Goal: Transaction & Acquisition: Purchase product/service

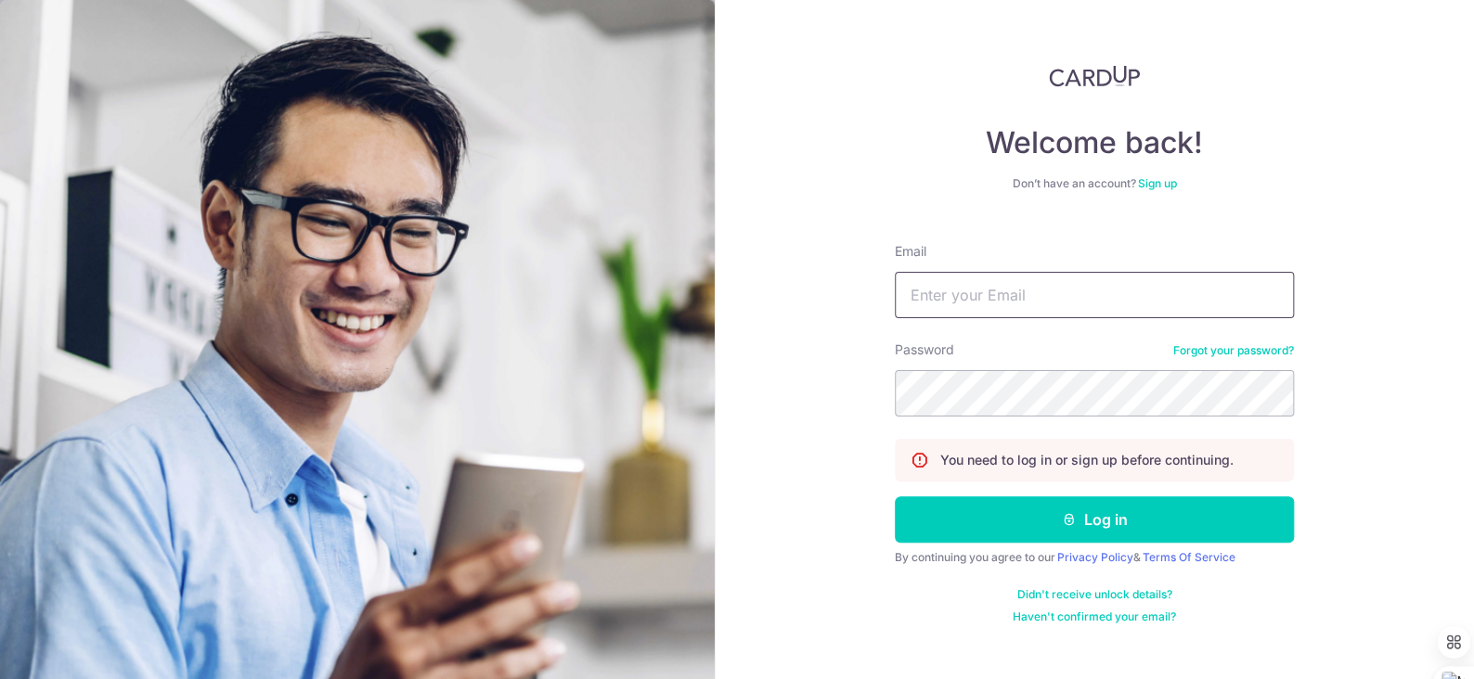
type input "[EMAIL_ADDRESS][DOMAIN_NAME]"
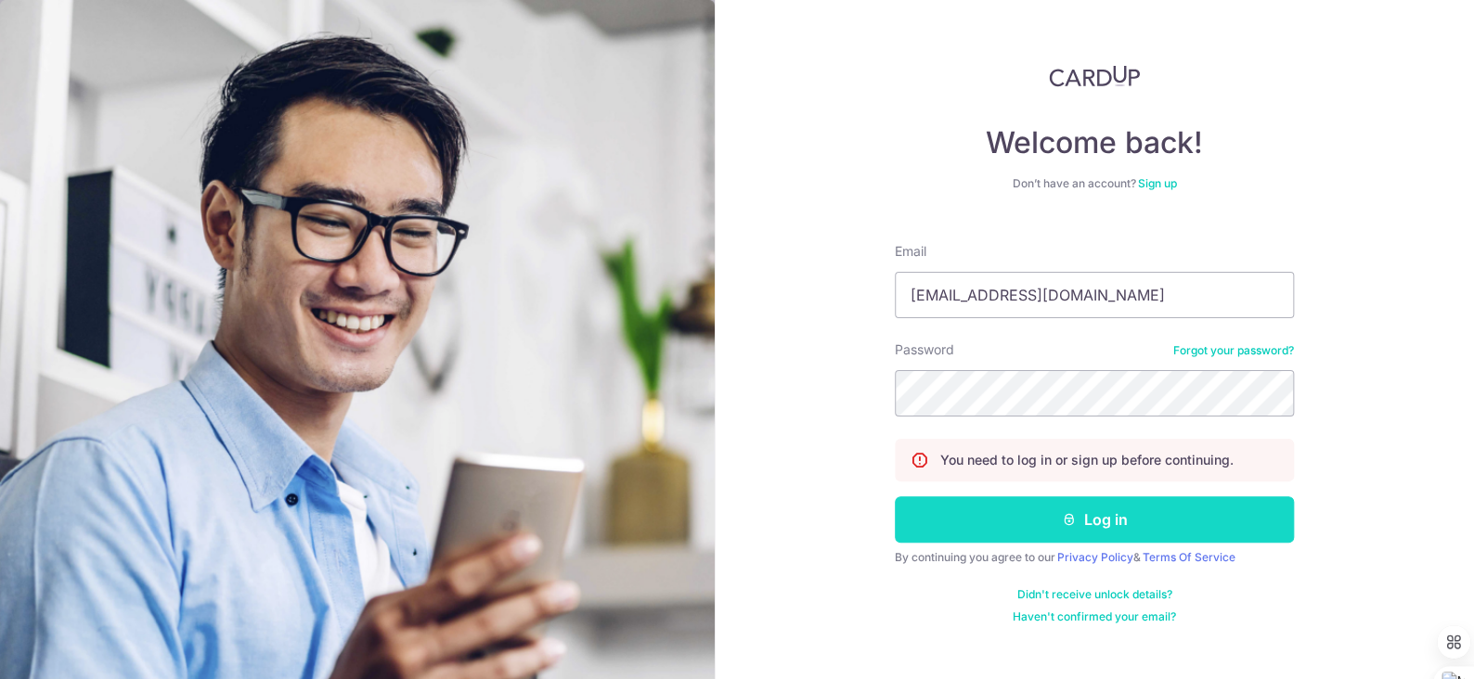
click at [1114, 520] on button "Log in" at bounding box center [1094, 520] width 399 height 46
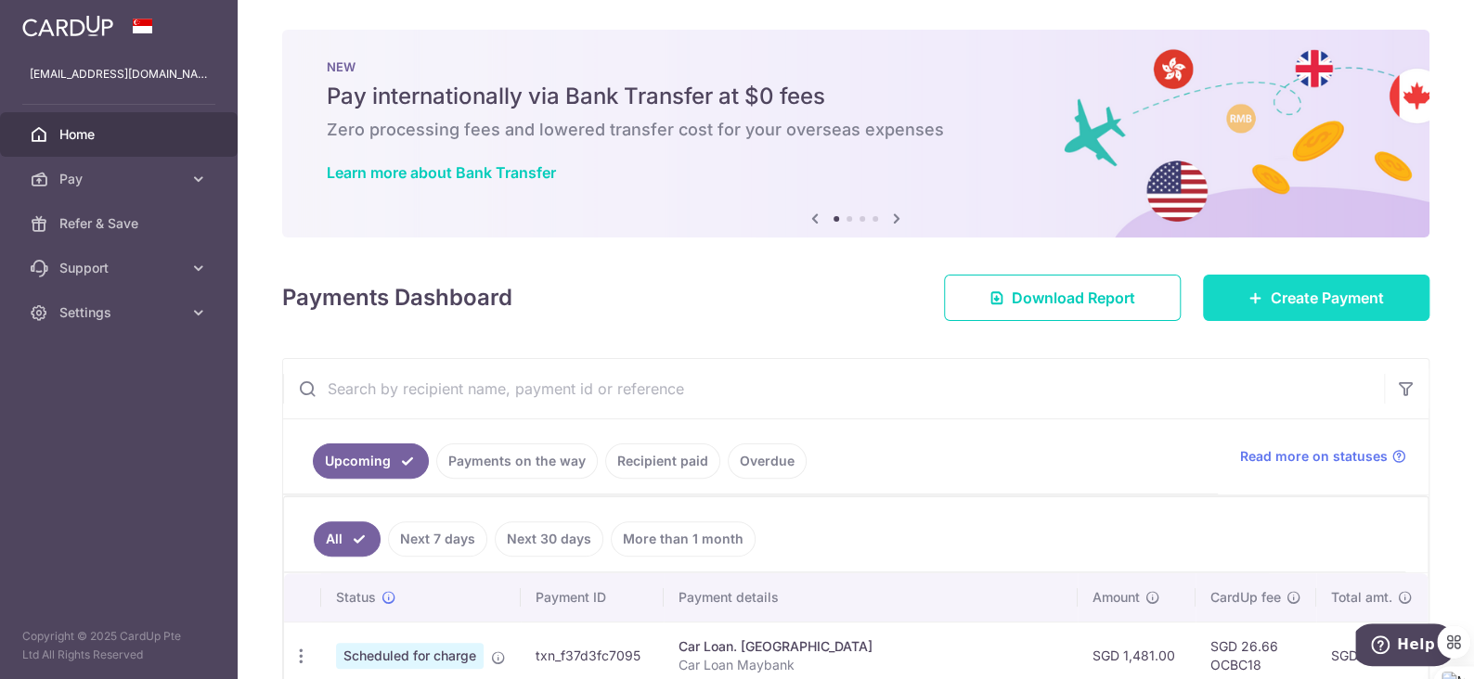
click at [1309, 299] on span "Create Payment" at bounding box center [1327, 298] width 113 height 22
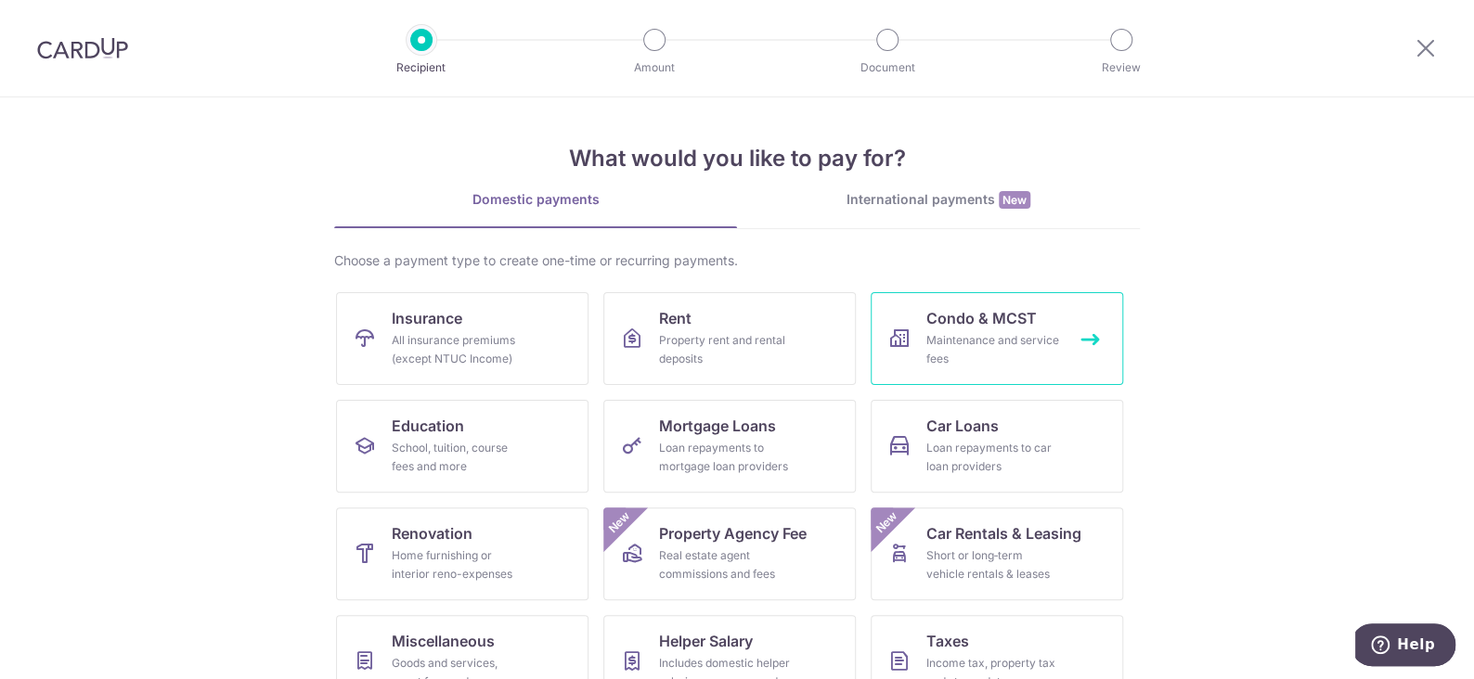
click at [1002, 334] on div "Maintenance and service fees" at bounding box center [993, 349] width 134 height 37
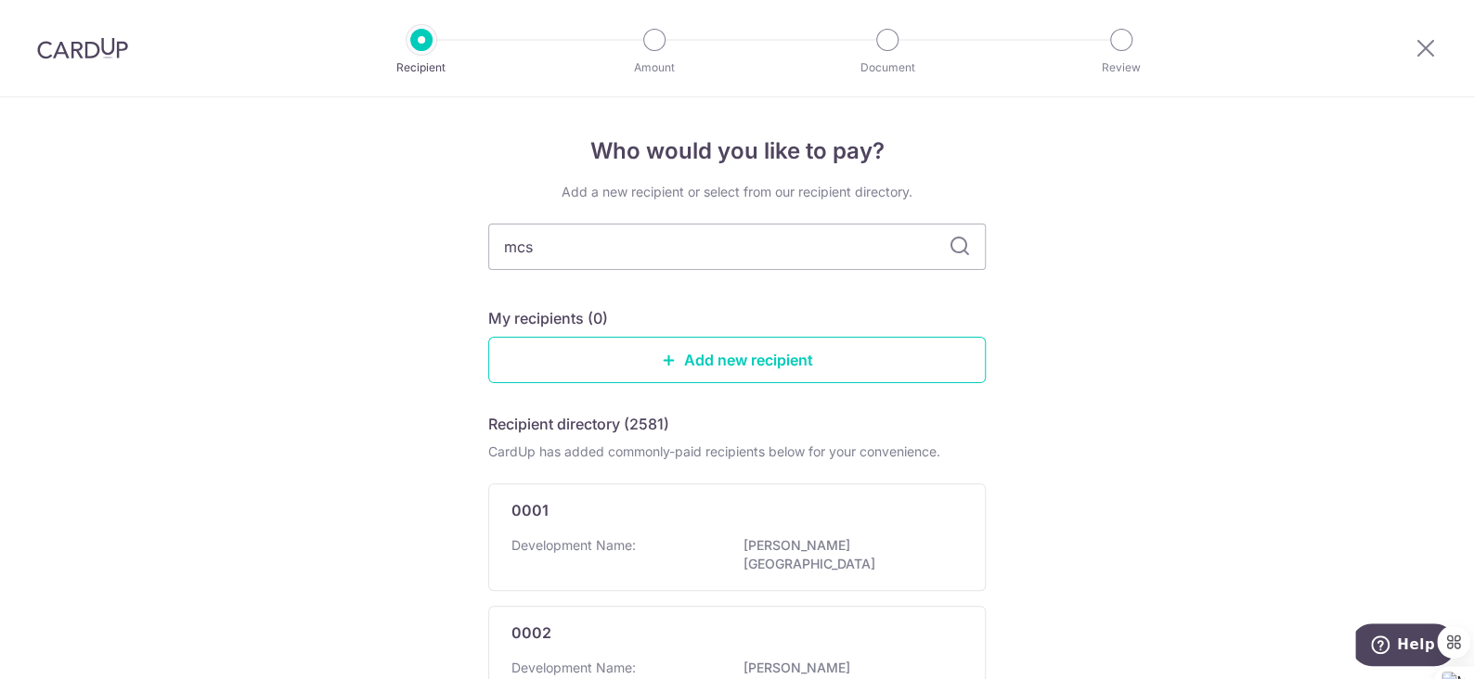
type input "mcst"
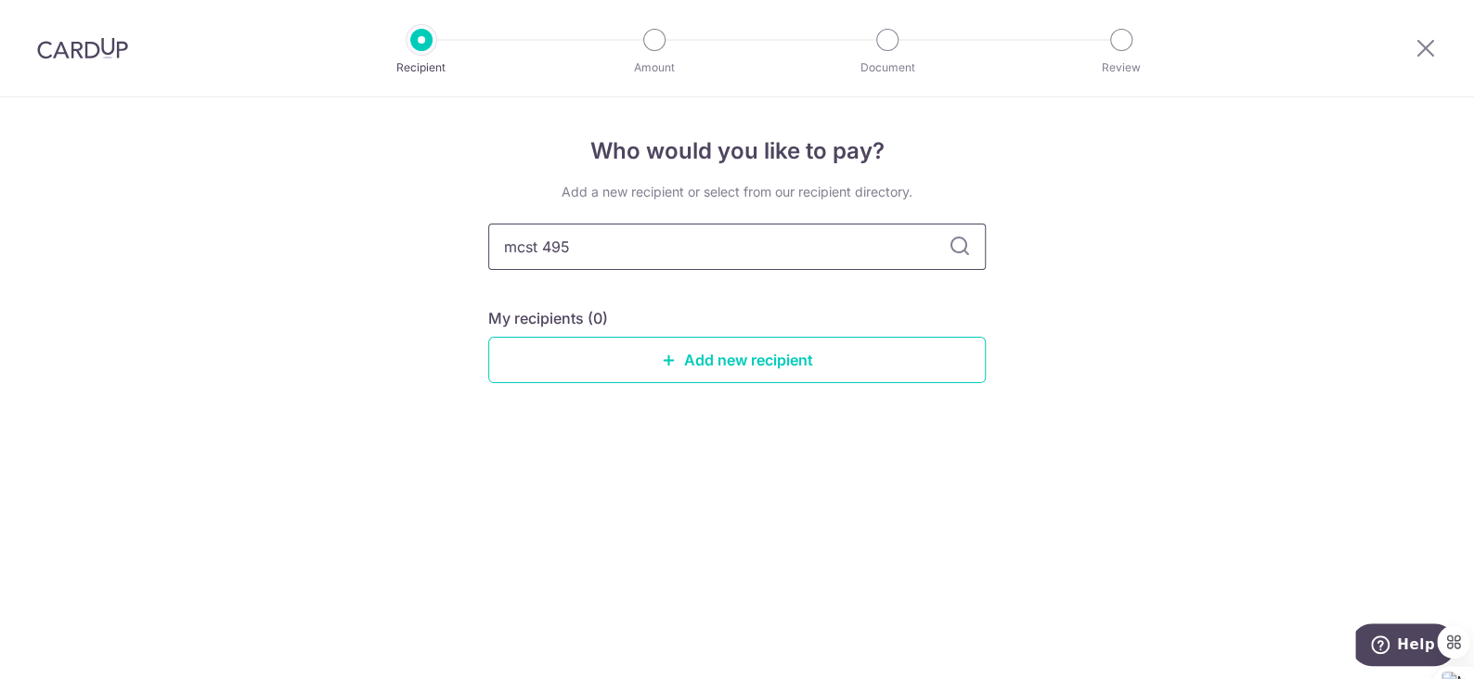
type input "mcst 4953"
click at [955, 241] on icon at bounding box center [960, 247] width 22 height 22
click at [591, 244] on input "mcst 4953" at bounding box center [736, 247] width 497 height 46
click at [604, 244] on input "mcst 4953" at bounding box center [736, 247] width 497 height 46
click at [685, 252] on input "mcst 4953" at bounding box center [736, 247] width 497 height 46
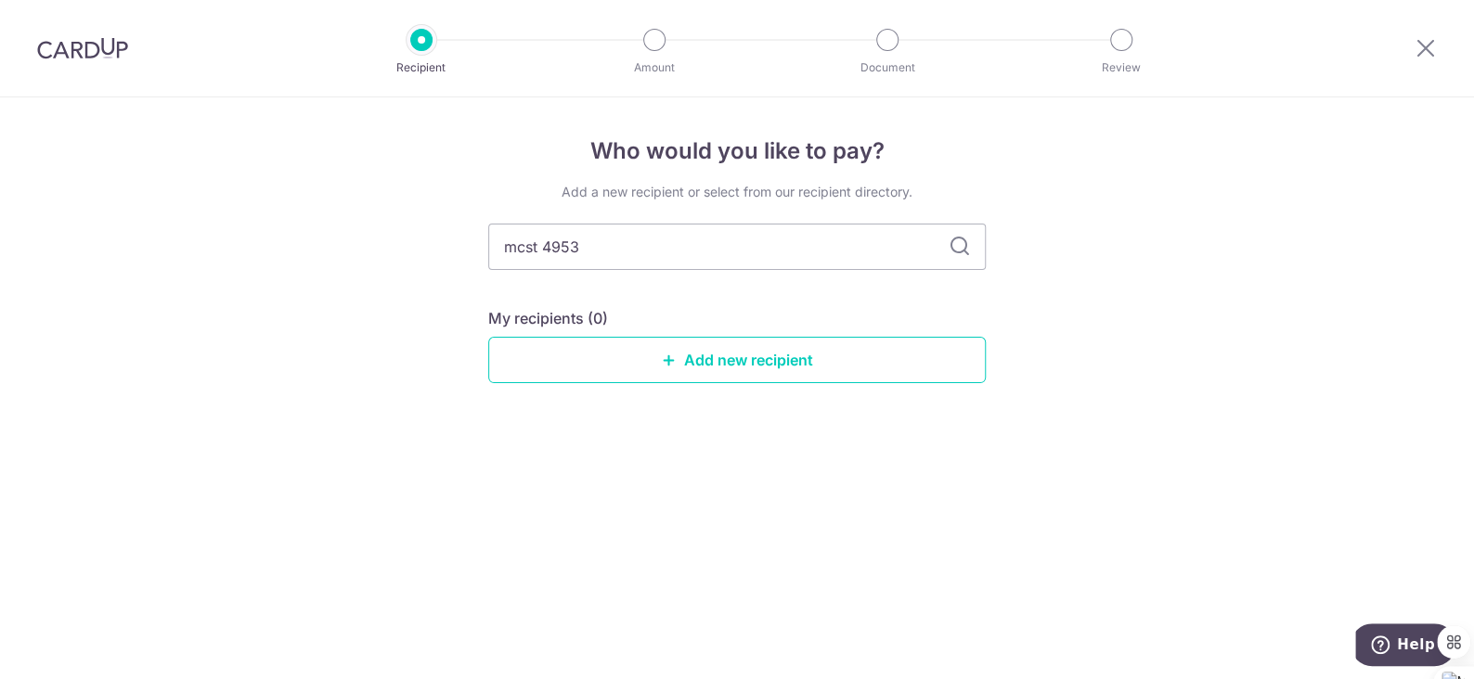
click at [964, 246] on icon at bounding box center [960, 247] width 22 height 22
drag, startPoint x: 652, startPoint y: 246, endPoint x: 409, endPoint y: 252, distance: 243.2
click at [409, 252] on div "Who would you like to pay? Add a new recipient or select from our recipient dir…" at bounding box center [737, 388] width 1474 height 582
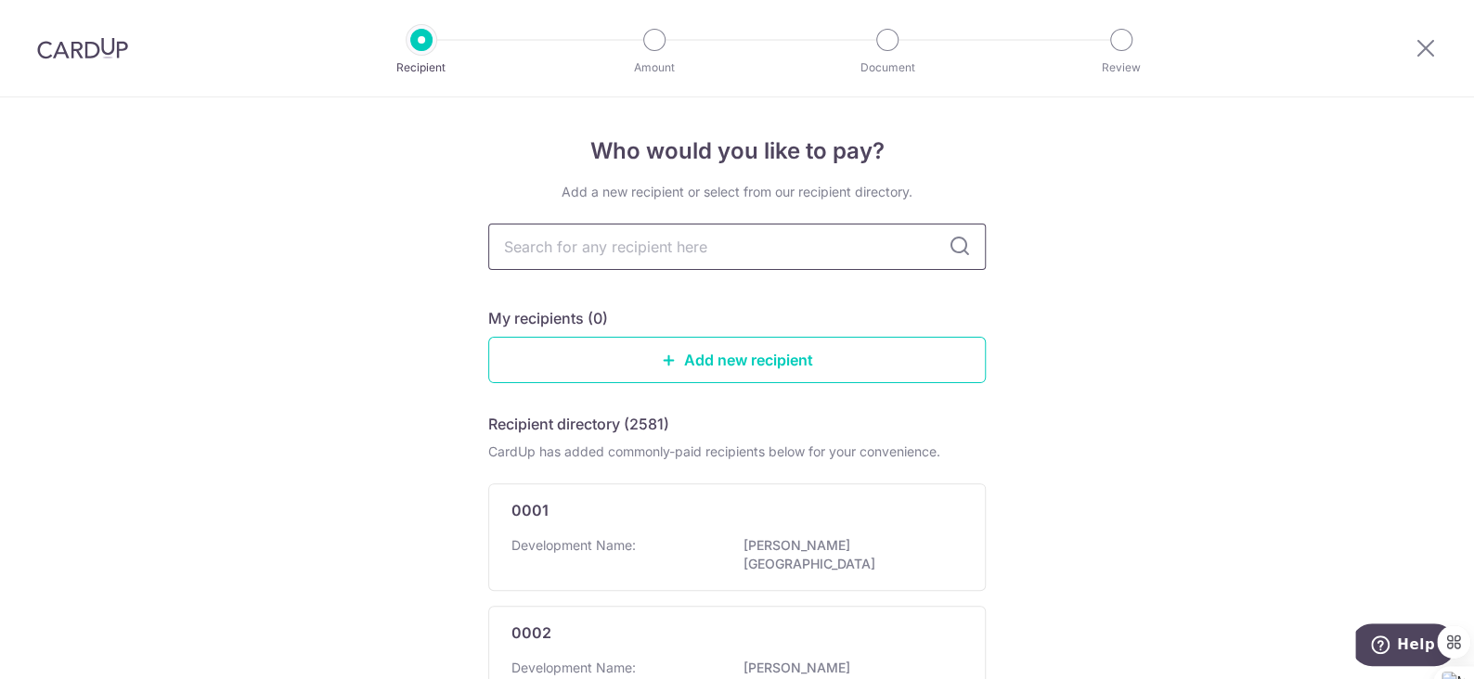
click at [680, 241] on input "text" at bounding box center [736, 247] width 497 height 46
type input "pullman"
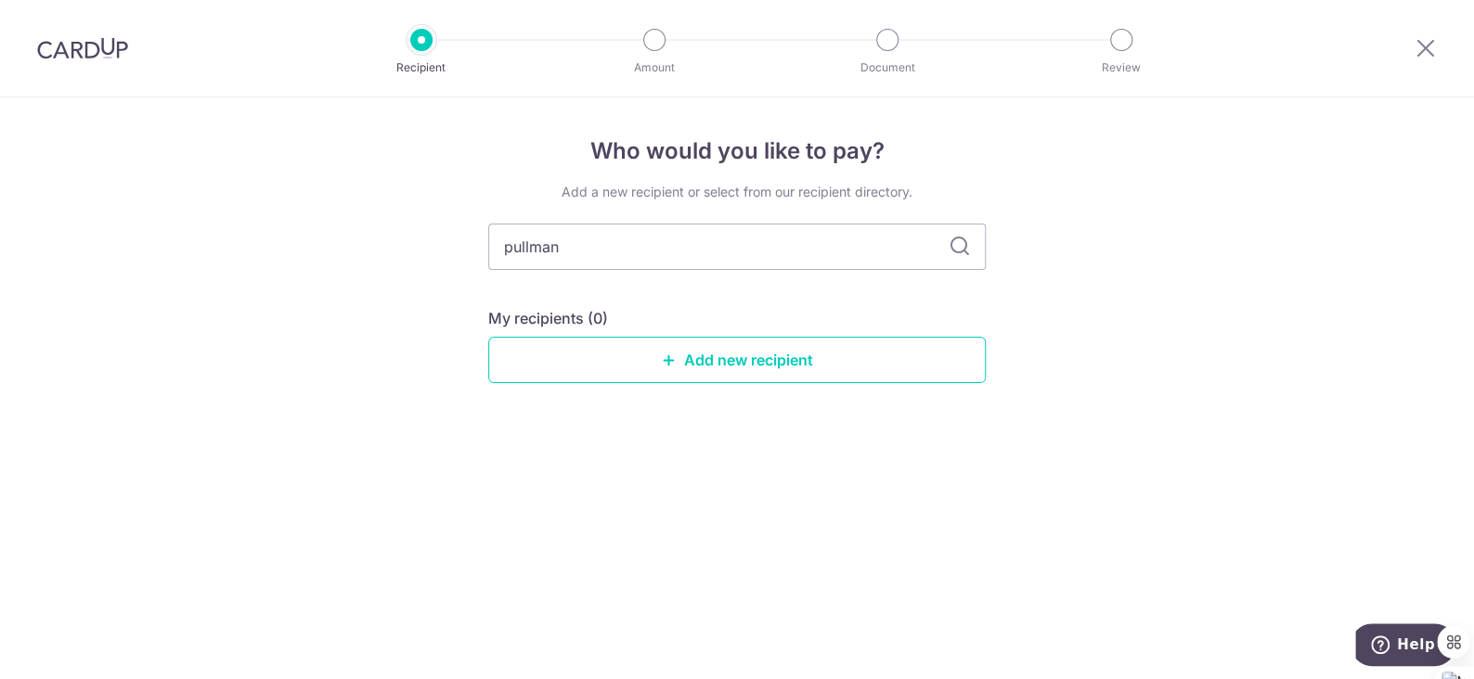
click at [960, 248] on icon at bounding box center [960, 247] width 22 height 22
click at [727, 240] on input "pullman" at bounding box center [736, 247] width 497 height 46
click at [770, 365] on link "Add new recipient" at bounding box center [736, 360] width 497 height 46
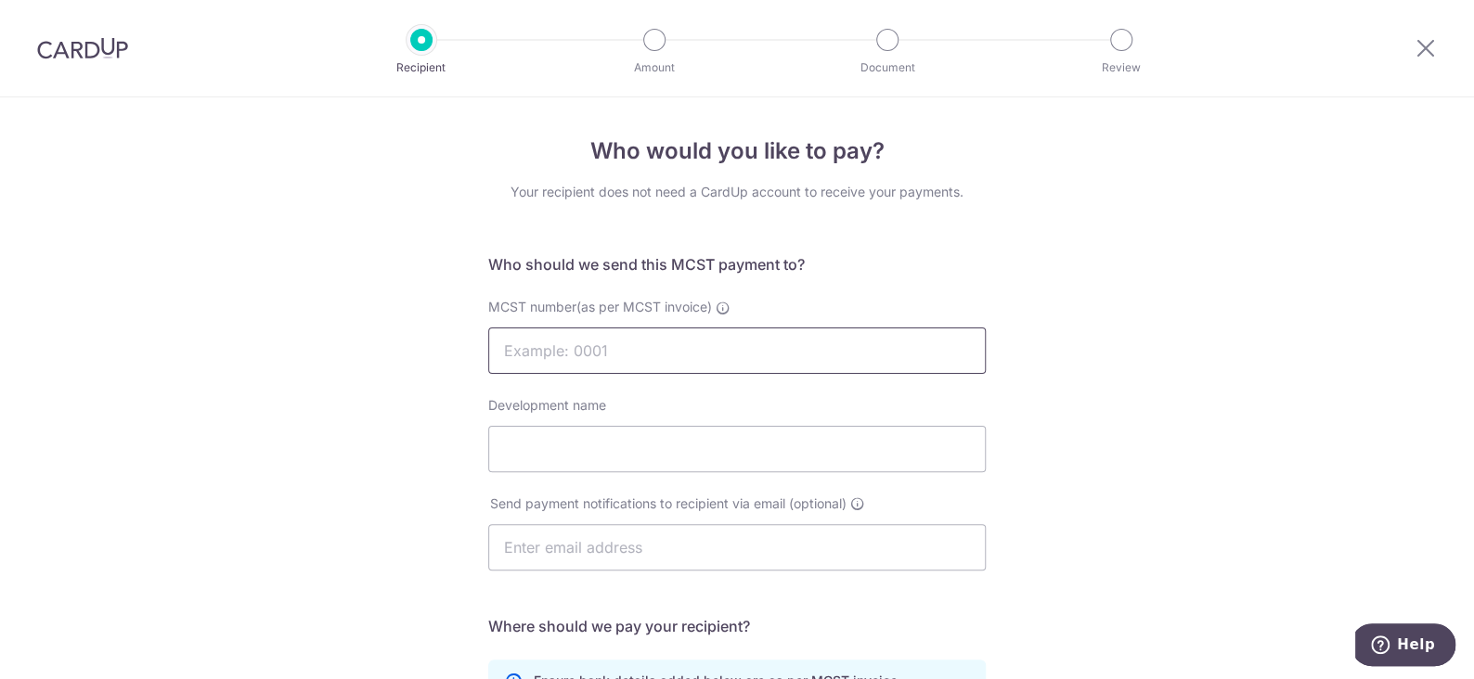
click at [759, 350] on input "MCST number(as per MCST invoice)" at bounding box center [736, 351] width 497 height 46
type input "MCST 4953"
click at [660, 446] on input "Development name" at bounding box center [736, 449] width 497 height 46
type input "Pullman Residences"
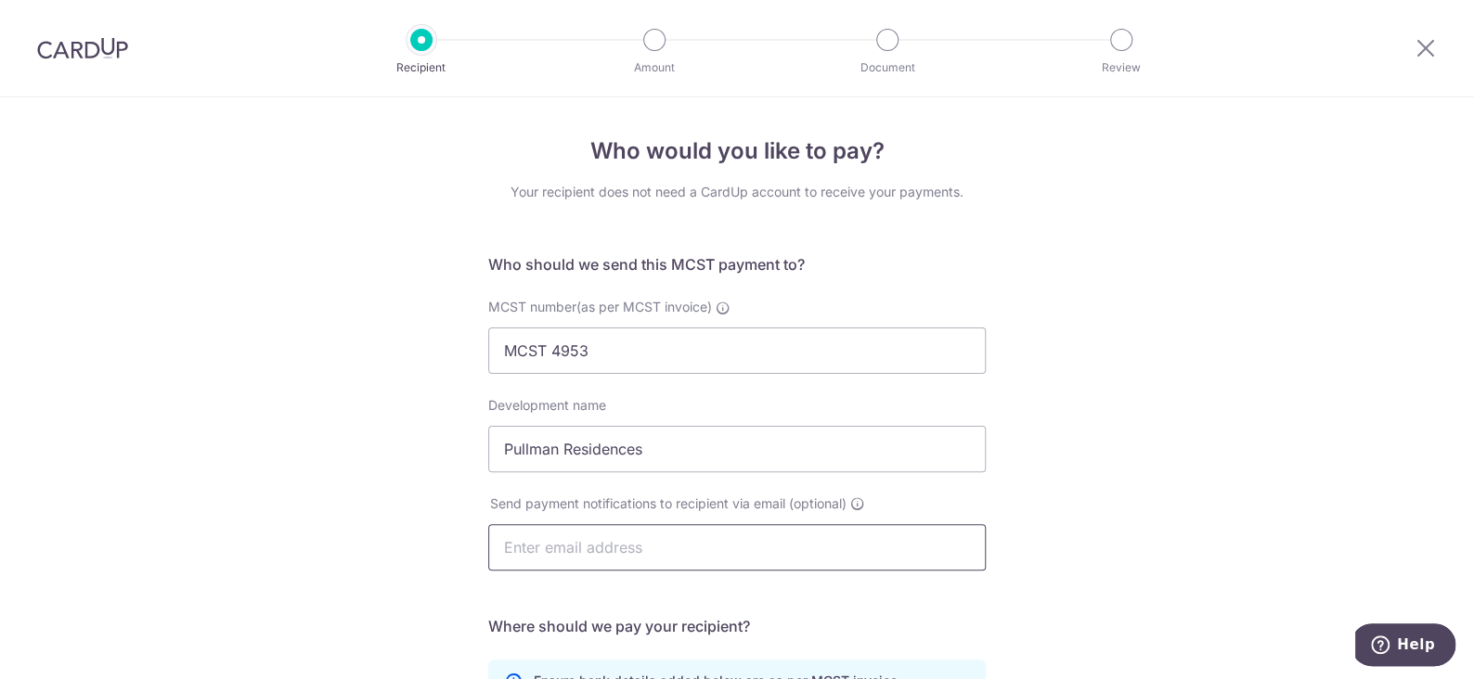
click at [583, 548] on input "text" at bounding box center [736, 547] width 497 height 46
type input "[EMAIL_ADDRESS][DOMAIN_NAME]"
type input "[PERSON_NAME]"
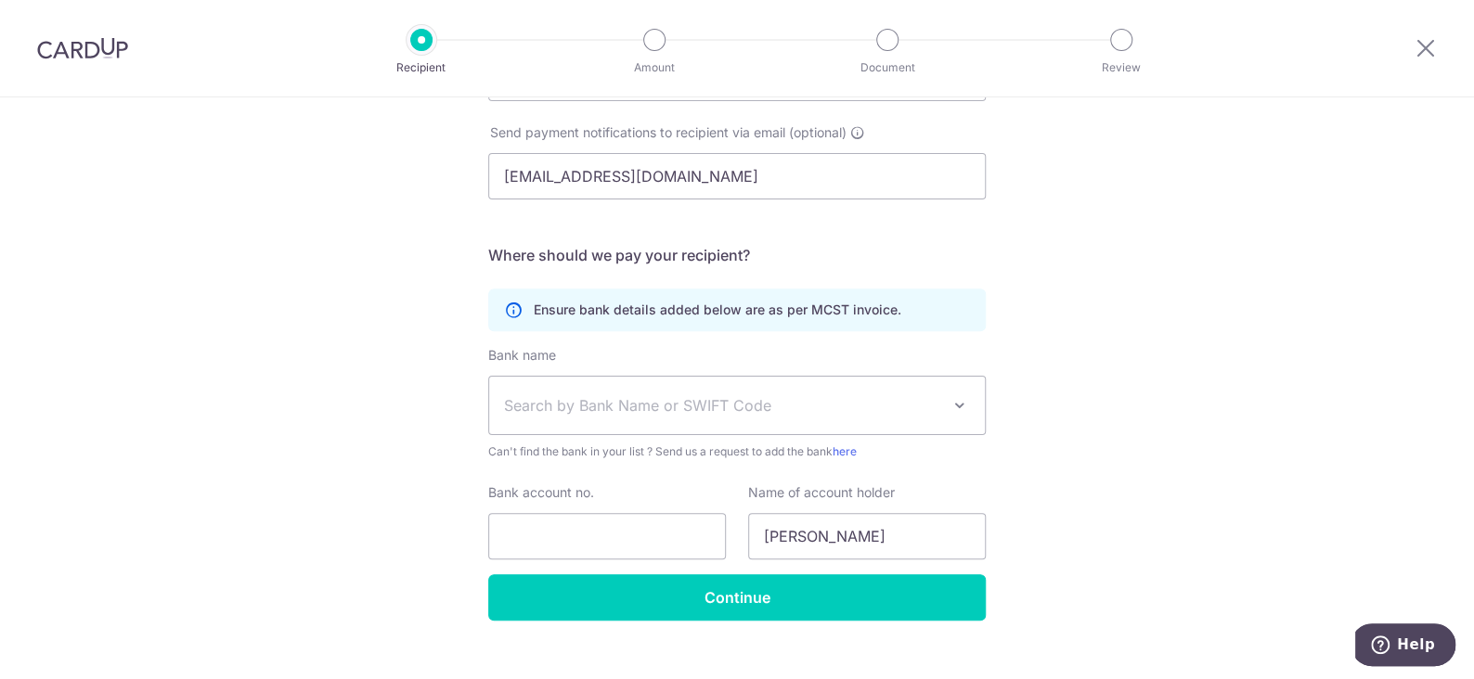
click at [936, 409] on span "Search by Bank Name or SWIFT Code" at bounding box center [737, 406] width 496 height 58
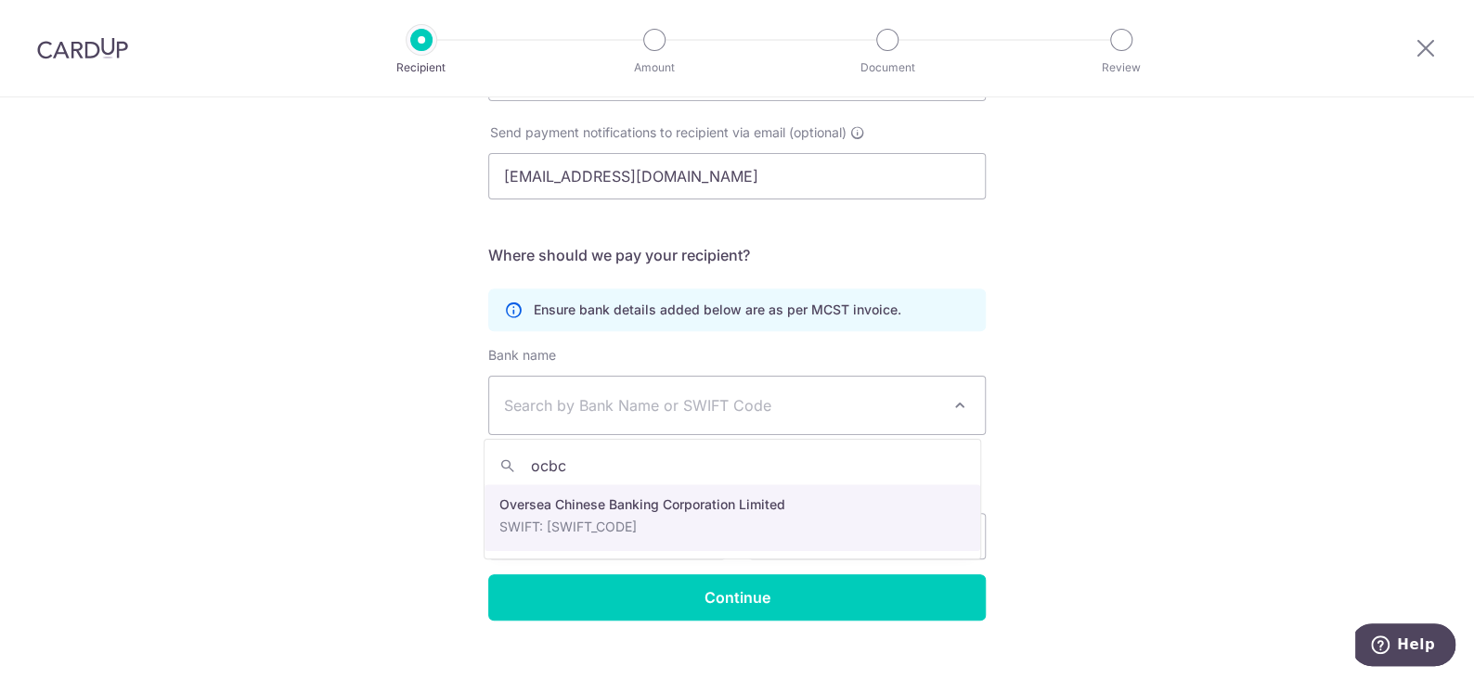
type input "ocbc"
select select "12"
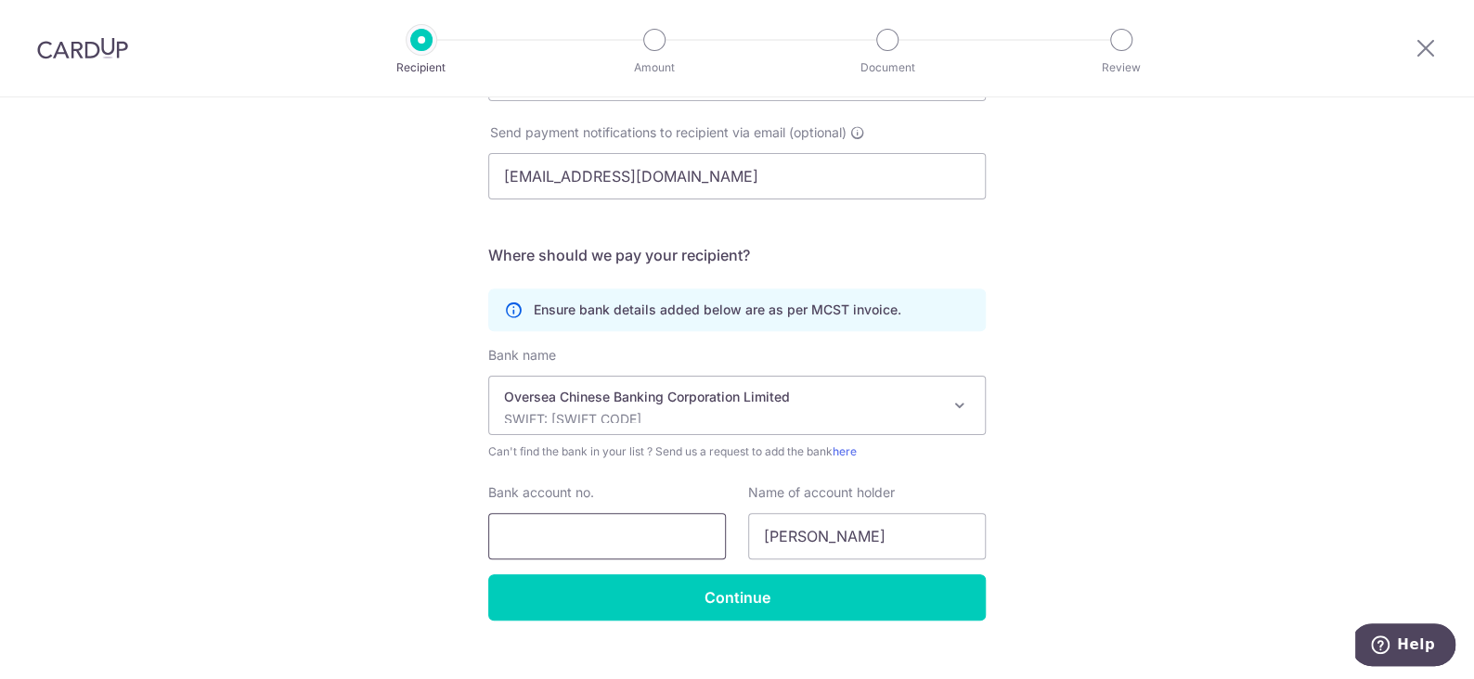
click at [623, 535] on input "Bank account no." at bounding box center [607, 536] width 238 height 46
type input "601394786001"
click at [856, 536] on input "[PERSON_NAME]" at bounding box center [867, 536] width 238 height 46
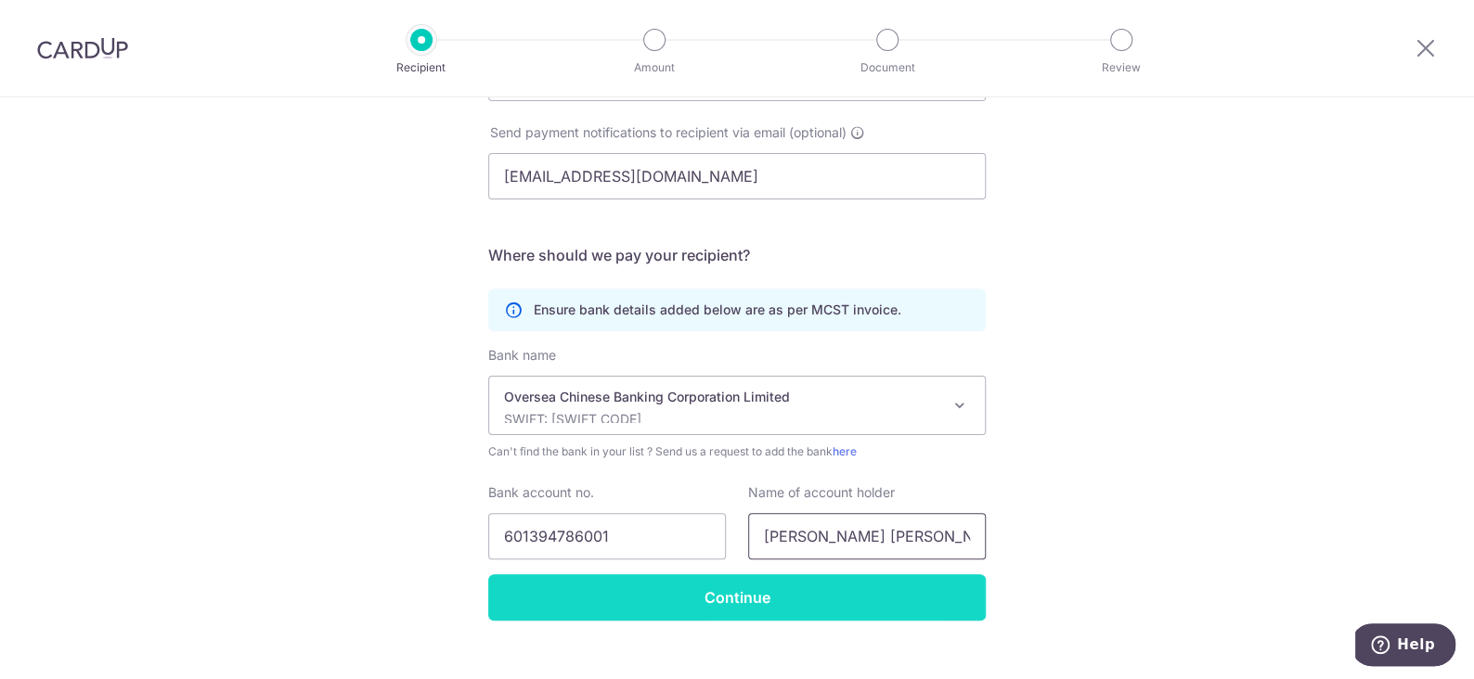
type input "Serene Ng Boon Ching"
click at [784, 600] on input "Continue" at bounding box center [736, 597] width 497 height 46
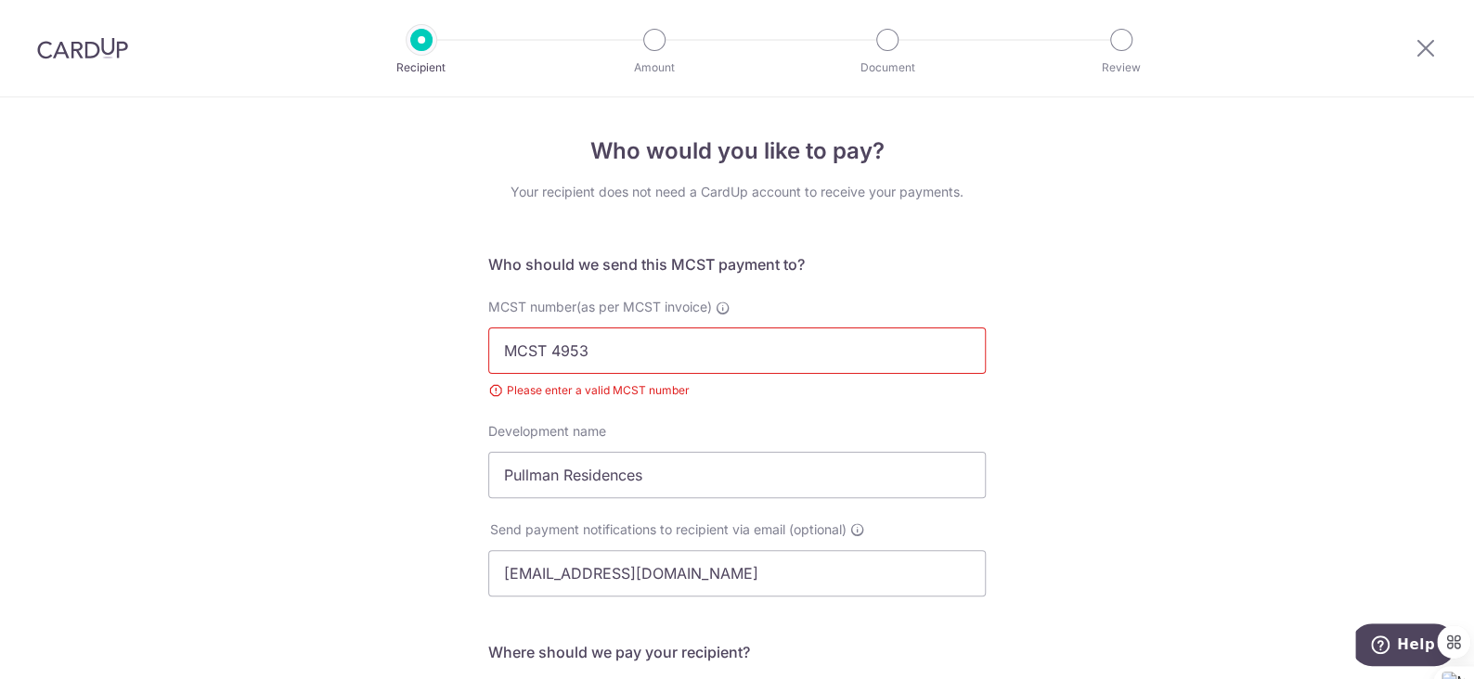
click at [548, 356] on input "MCST 4953" at bounding box center [736, 351] width 497 height 46
type input "MCST4953"
click at [1049, 336] on div "Who would you like to pay? Your recipient does not need a CardUp account to rec…" at bounding box center [737, 601] width 1474 height 1008
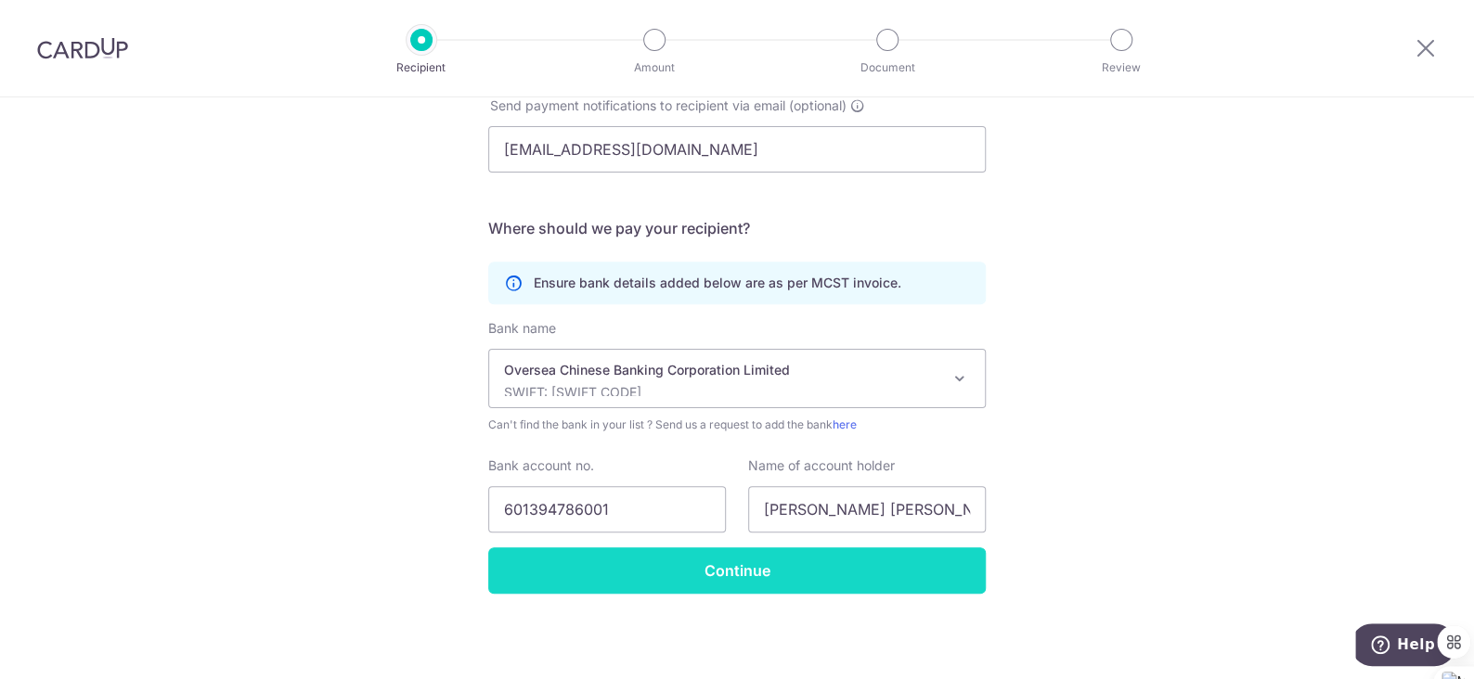
click at [789, 587] on input "Continue" at bounding box center [736, 571] width 497 height 46
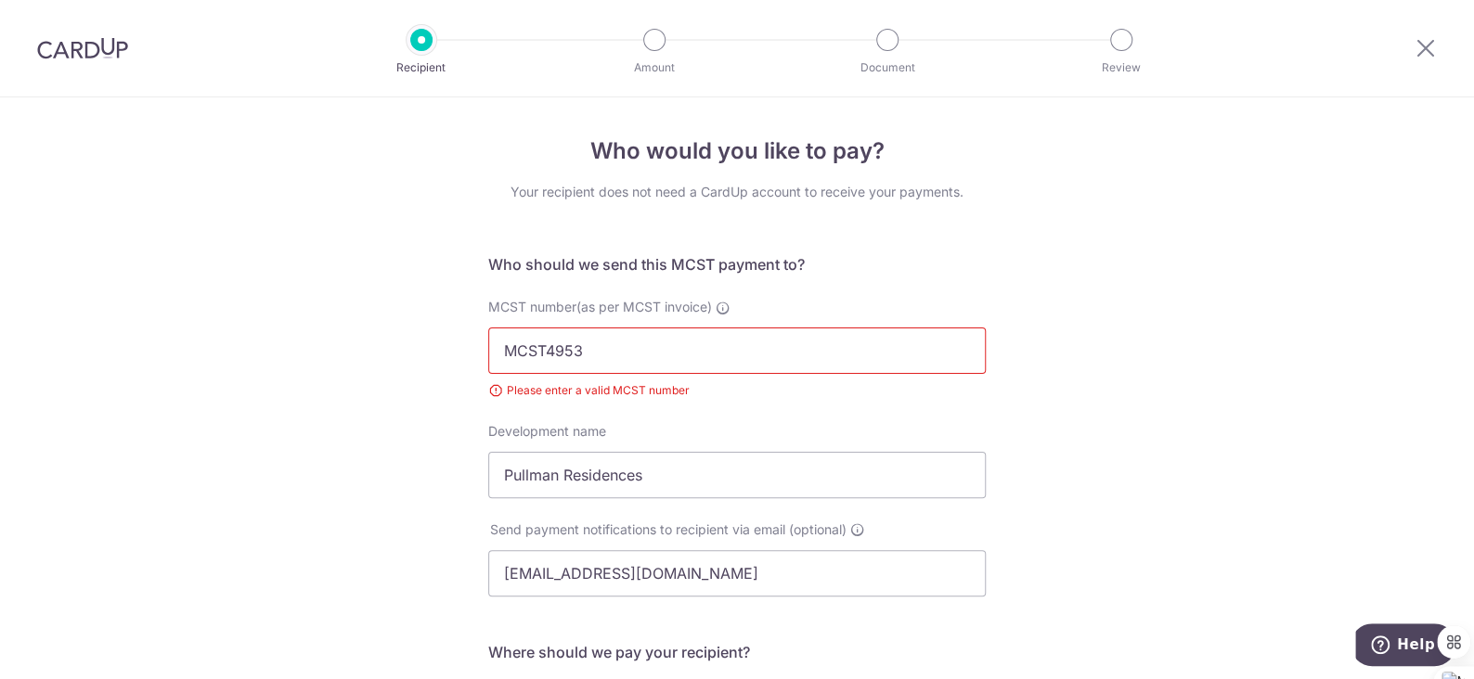
click at [642, 350] on input "MCST4953" at bounding box center [736, 351] width 497 height 46
drag, startPoint x: 583, startPoint y: 351, endPoint x: 452, endPoint y: 347, distance: 130.9
click at [452, 347] on div "Who would you like to pay? Your recipient does not need a CardUp account to rec…" at bounding box center [737, 601] width 1474 height 1008
type input "4953"
click at [1052, 327] on div "Who would you like to pay? Your recipient does not need a CardUp account to rec…" at bounding box center [737, 601] width 1474 height 1008
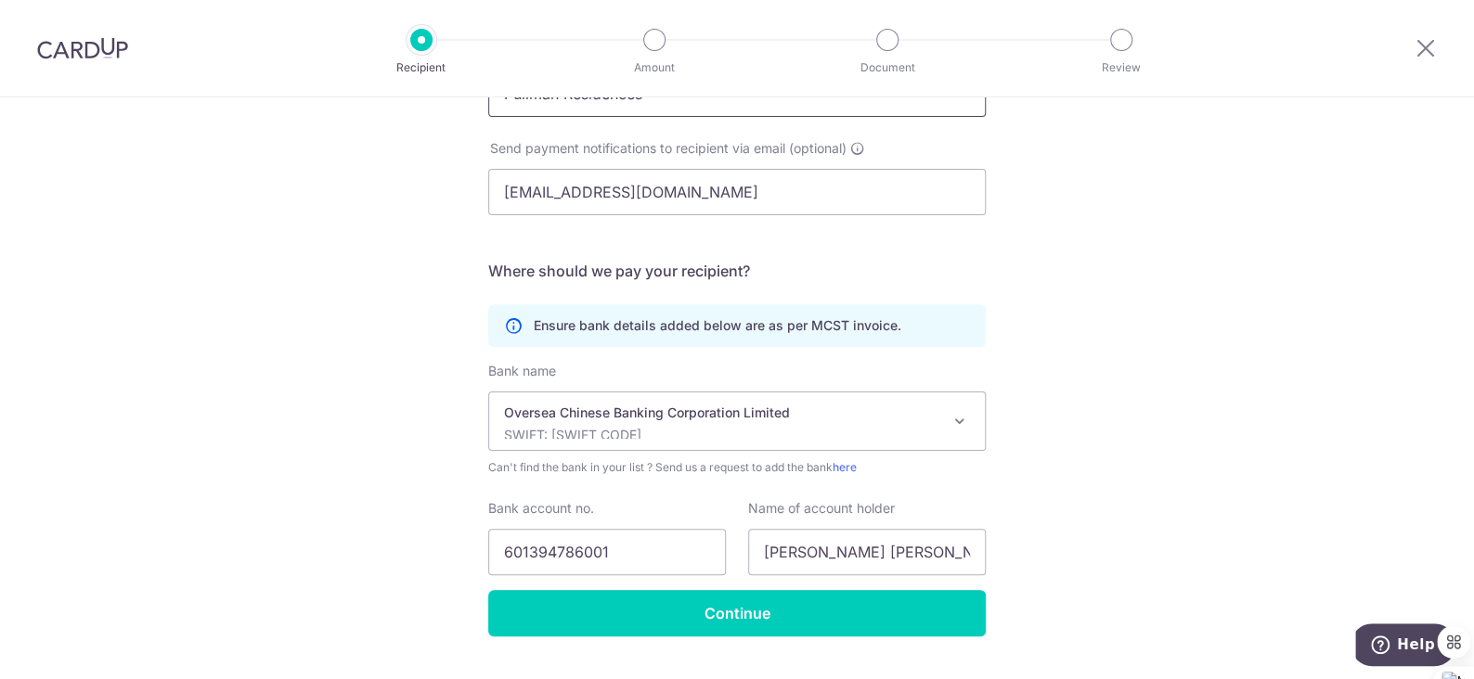
scroll to position [424, 0]
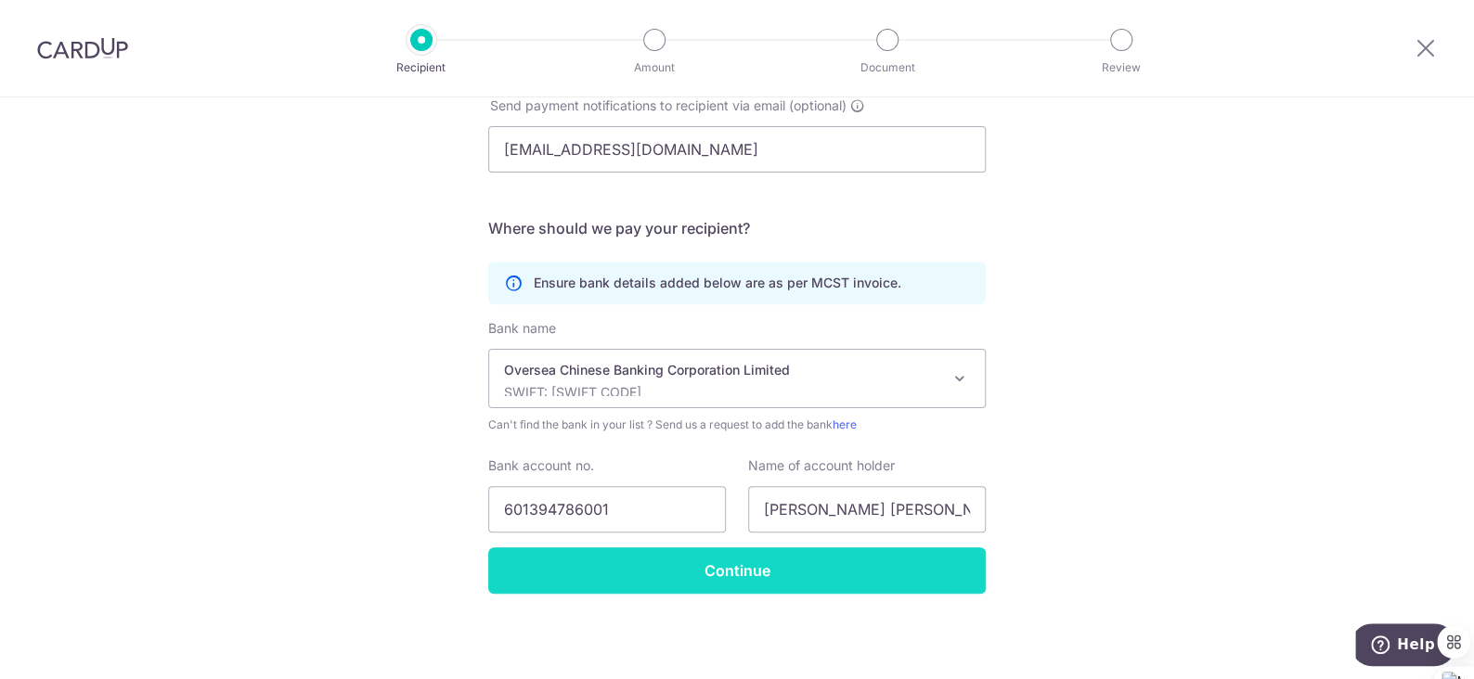
click at [813, 569] on input "Continue" at bounding box center [736, 571] width 497 height 46
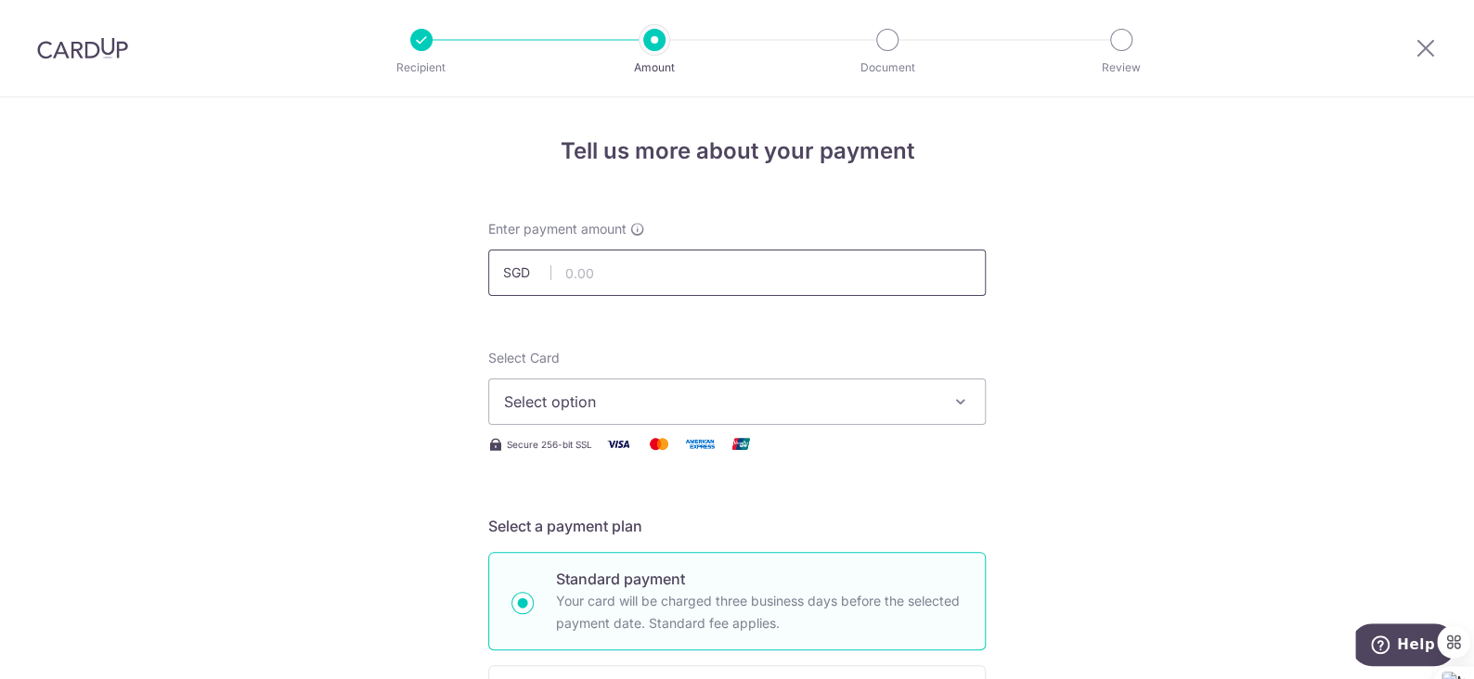
click at [714, 277] on input "text" at bounding box center [736, 273] width 497 height 46
type input "1,814.33"
click at [791, 407] on span "Select option" at bounding box center [720, 402] width 432 height 22
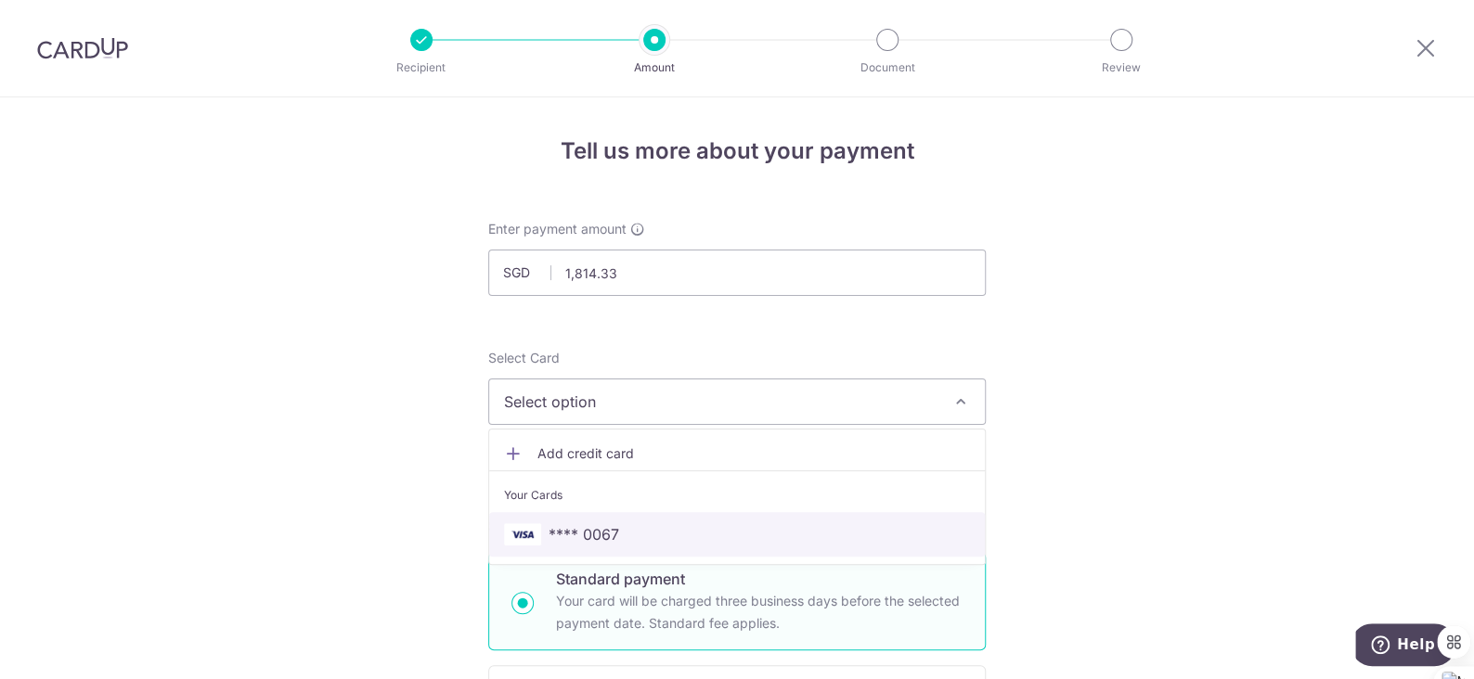
drag, startPoint x: 672, startPoint y: 539, endPoint x: 689, endPoint y: 524, distance: 22.4
click at [672, 539] on span "**** 0067" at bounding box center [737, 534] width 466 height 22
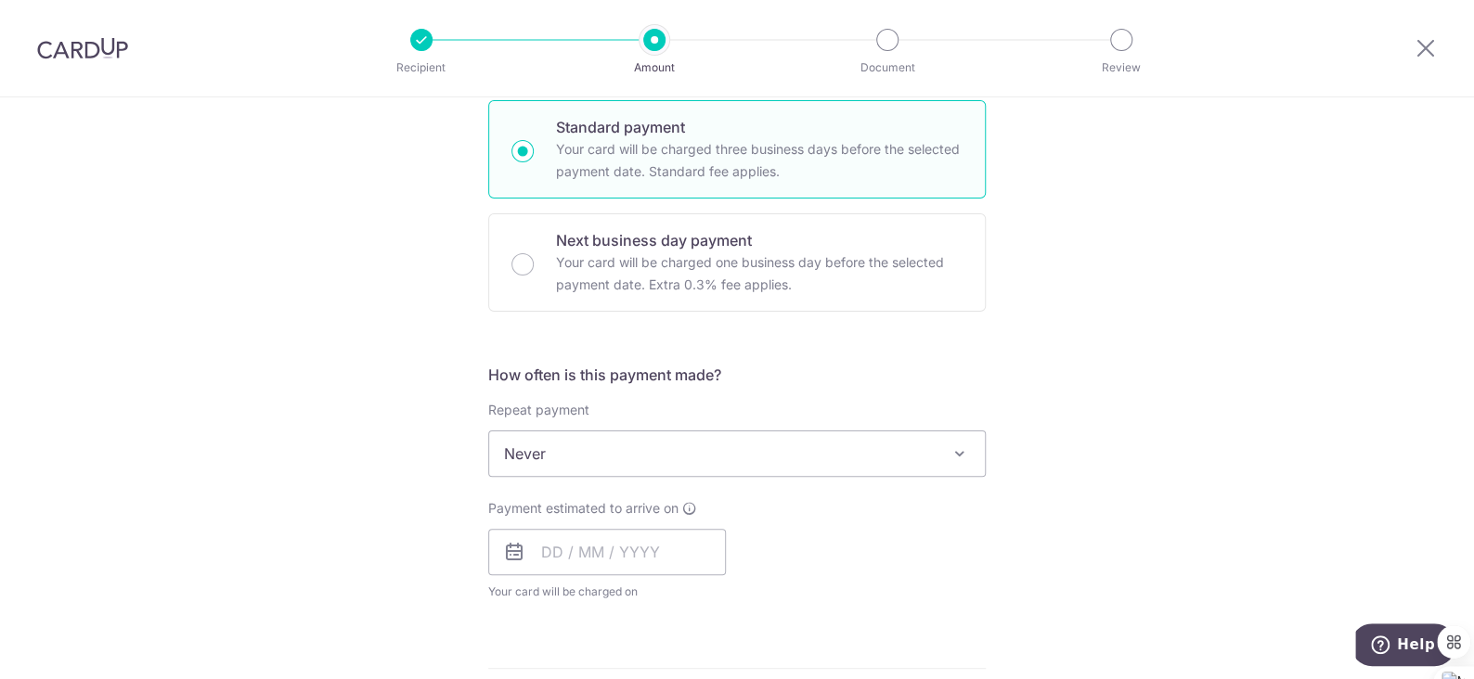
scroll to position [463, 0]
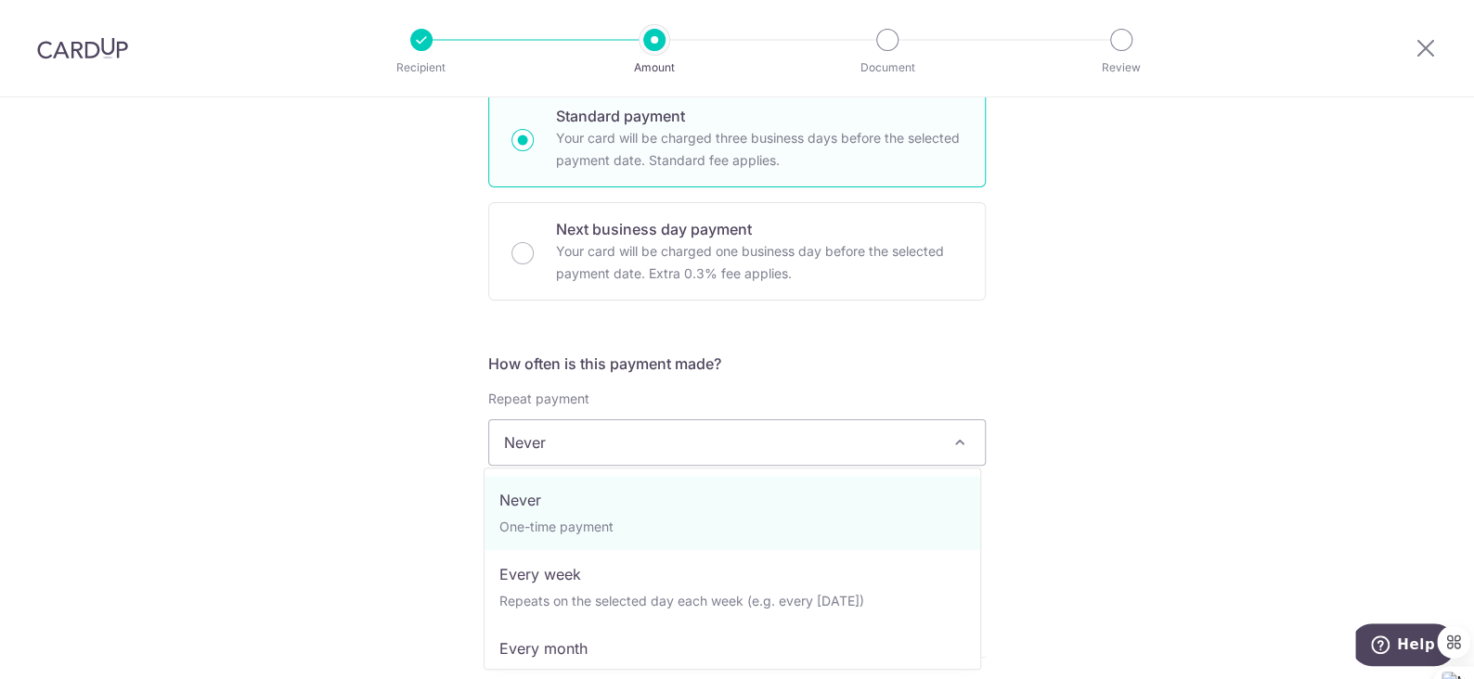
click at [909, 440] on span "Never" at bounding box center [737, 442] width 496 height 45
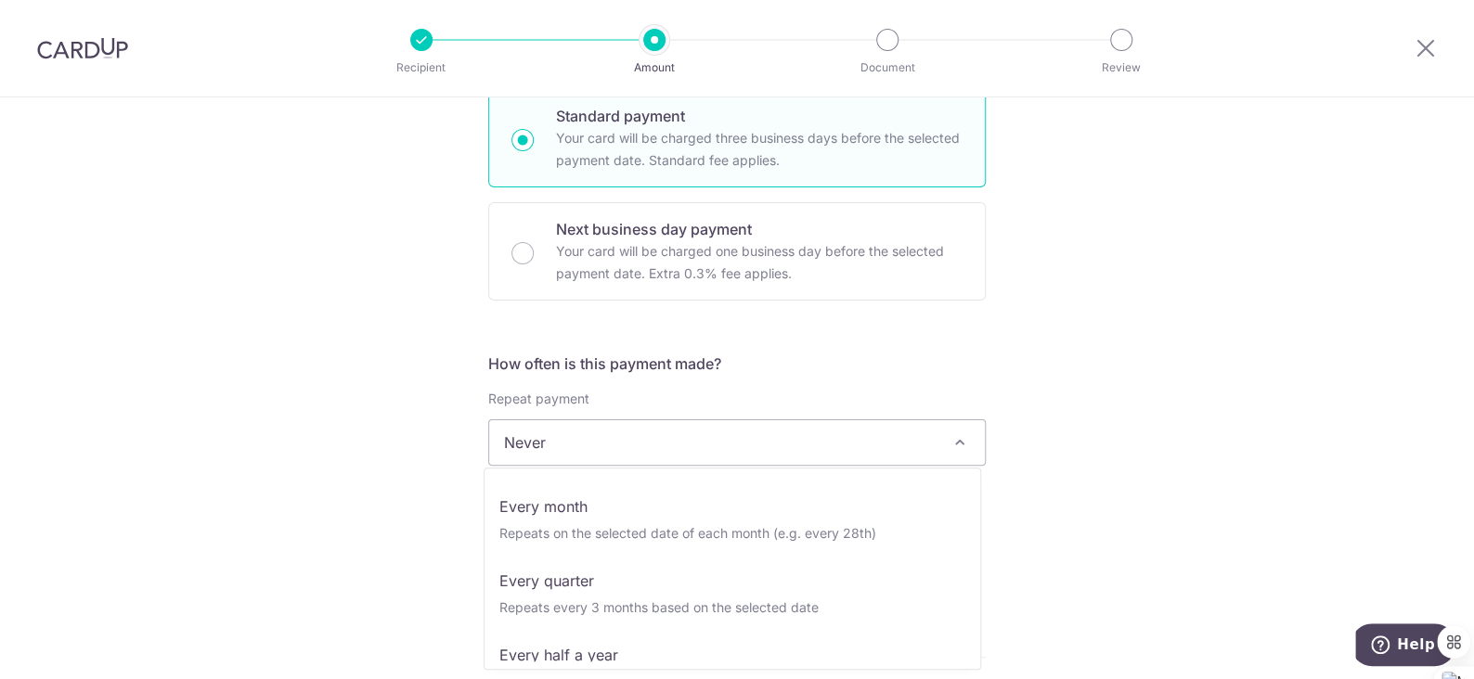
scroll to position [153, 0]
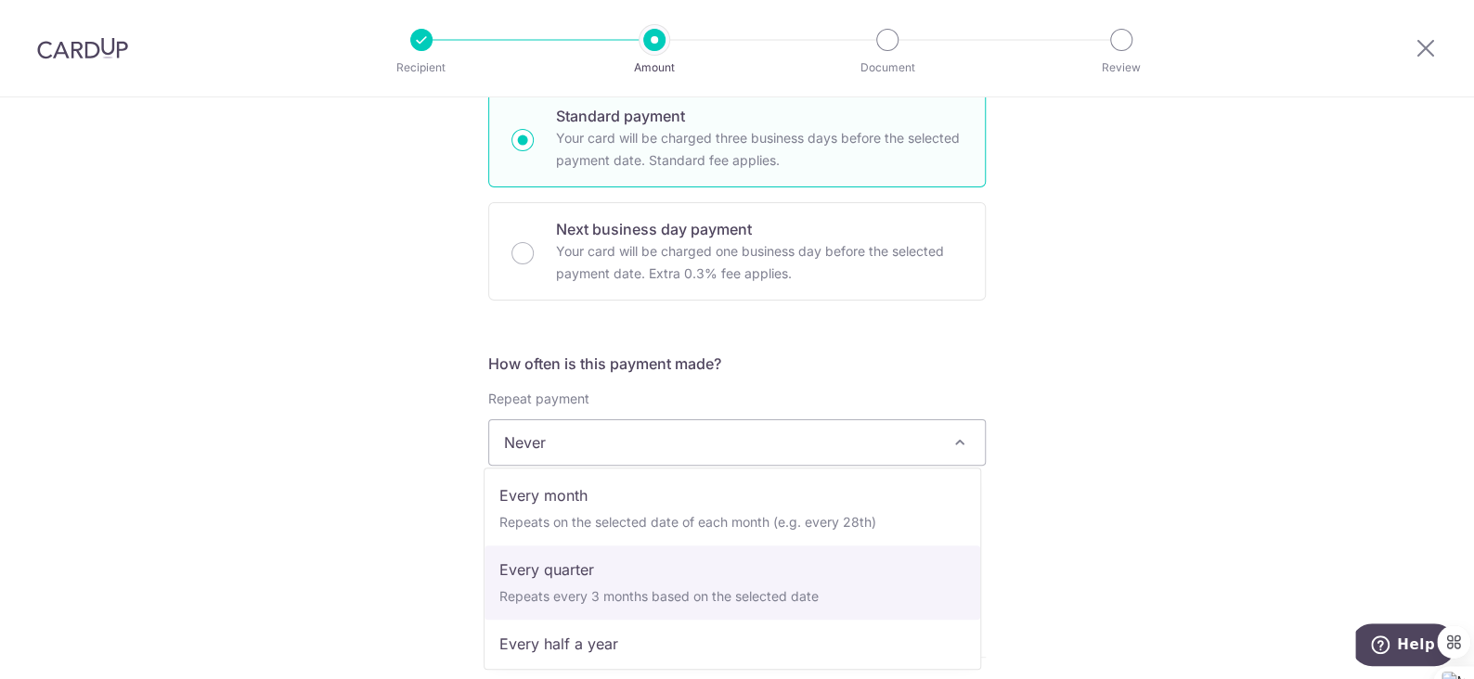
select select "4"
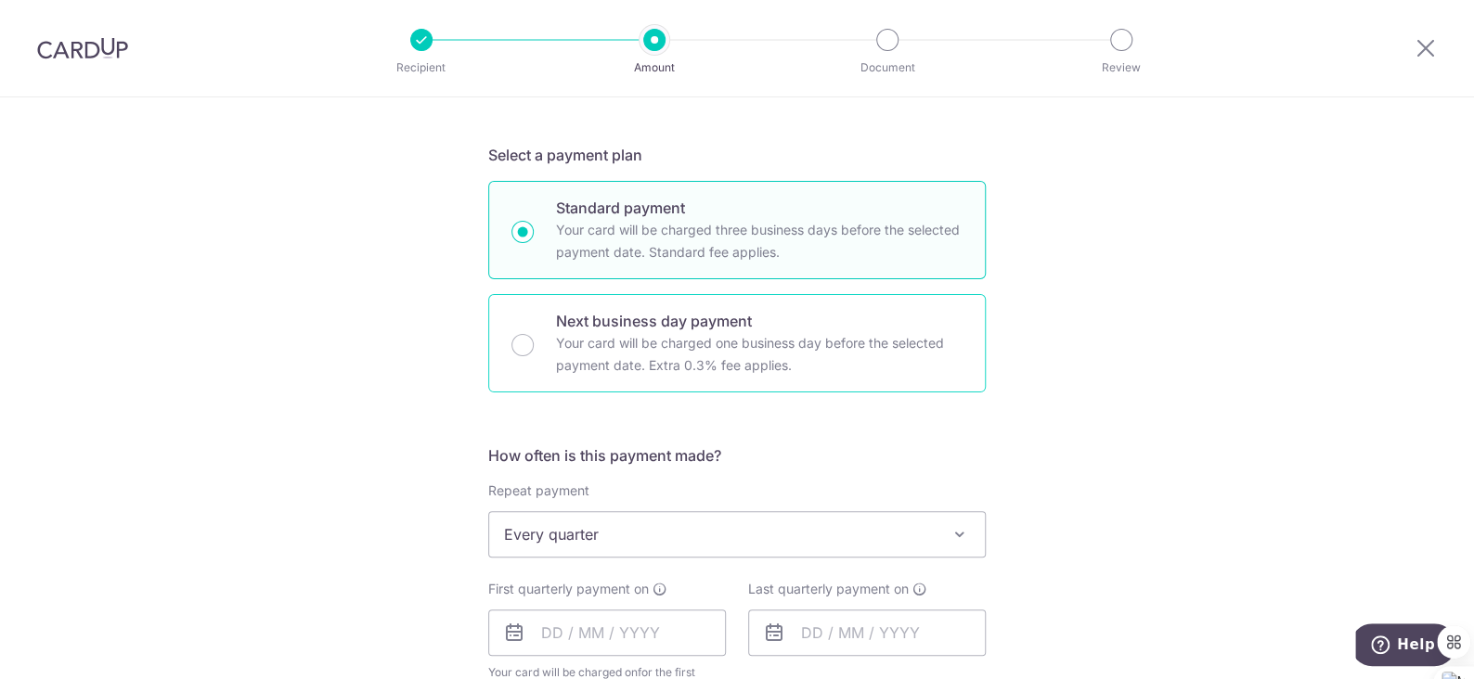
scroll to position [557, 0]
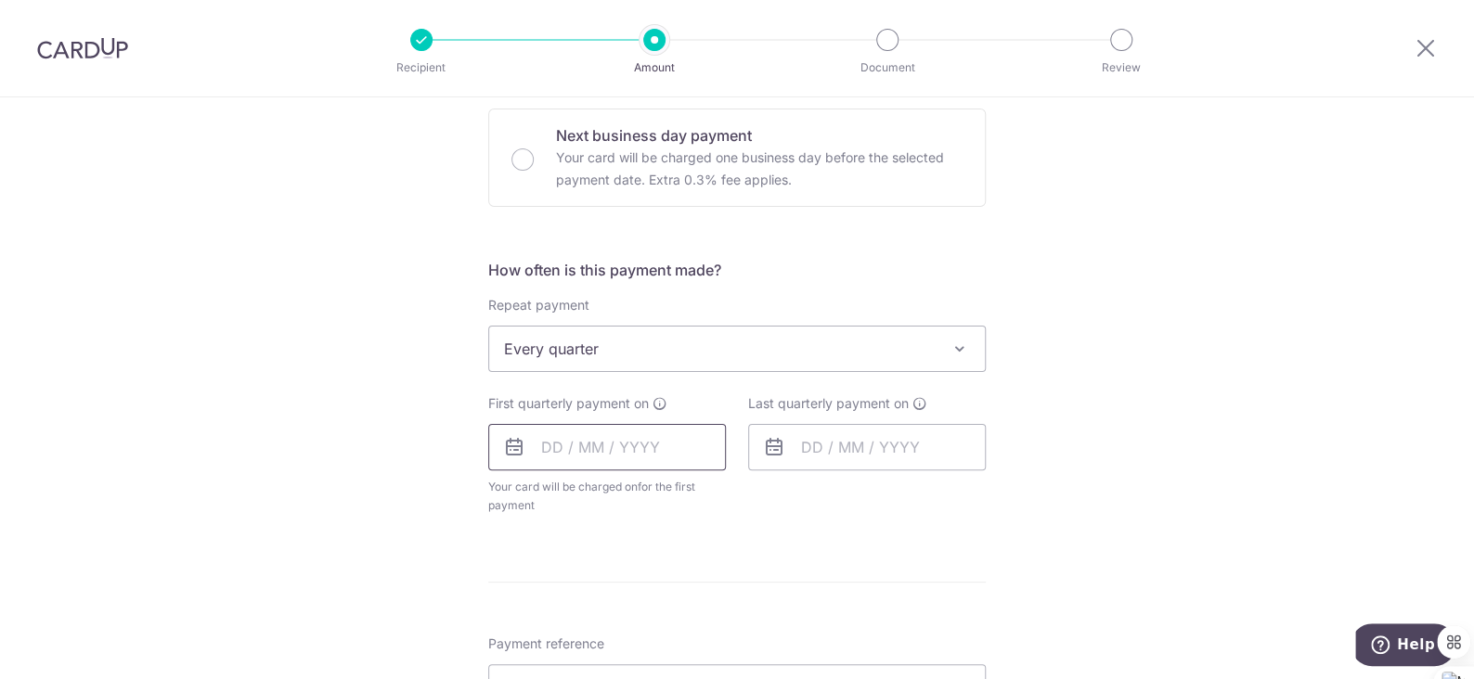
click at [550, 448] on input "text" at bounding box center [607, 447] width 238 height 46
click at [746, 500] on link "Next" at bounding box center [751, 497] width 22 height 22
click at [742, 575] on link "1" at bounding box center [749, 579] width 30 height 30
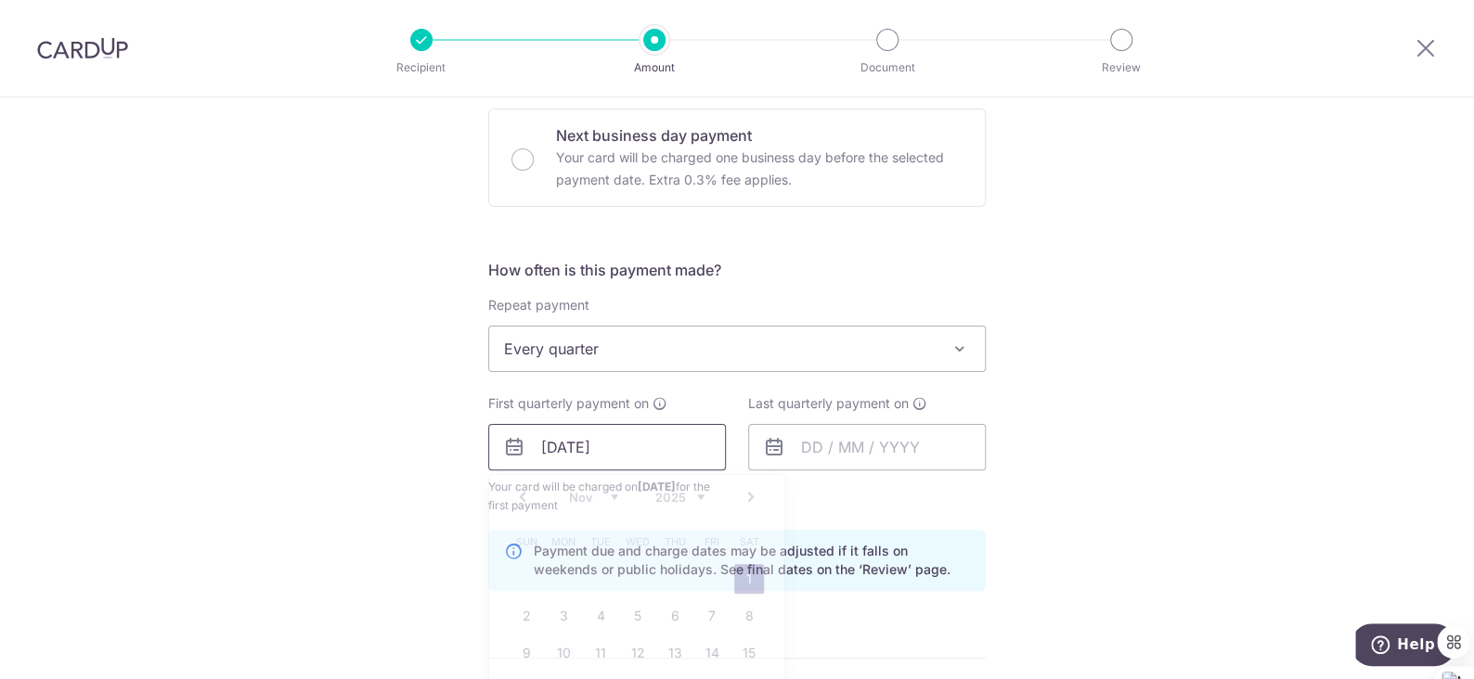
click at [621, 453] on input "[DATE]" at bounding box center [607, 447] width 238 height 46
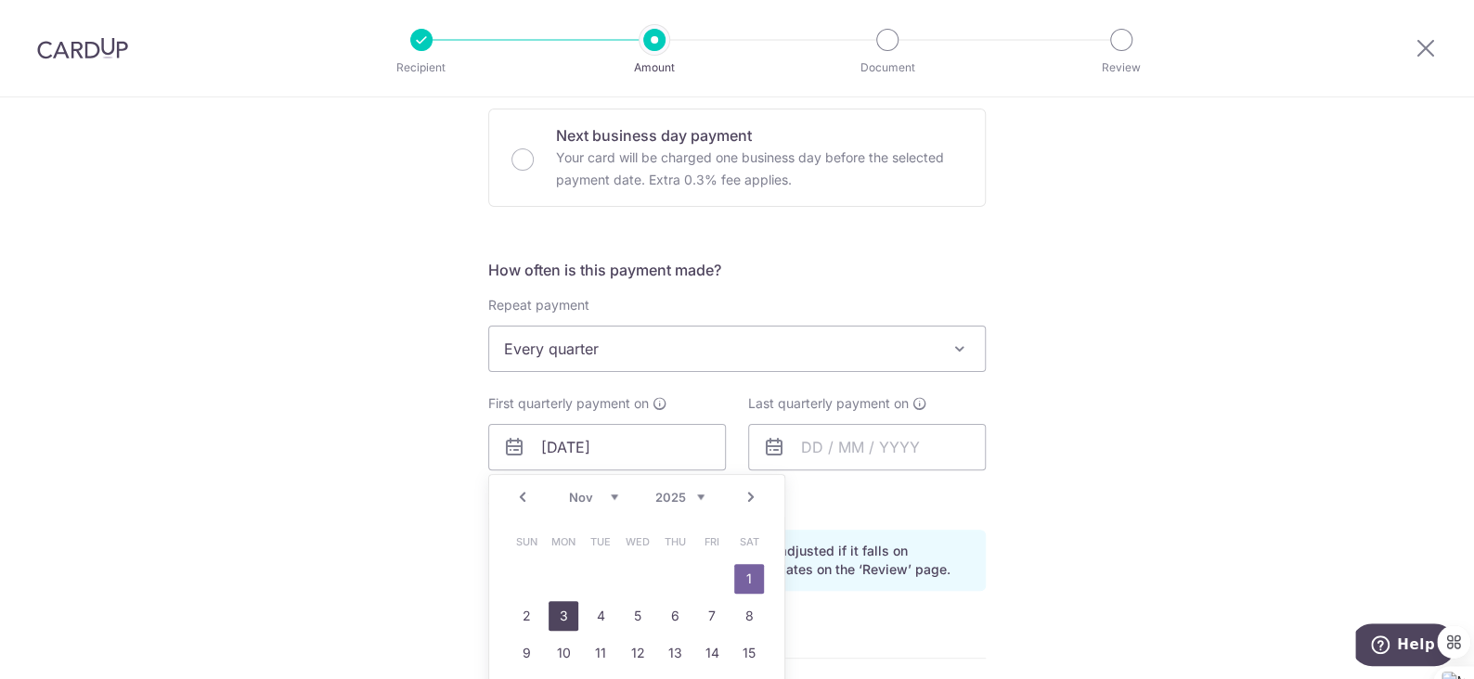
click at [560, 615] on link "3" at bounding box center [564, 616] width 30 height 30
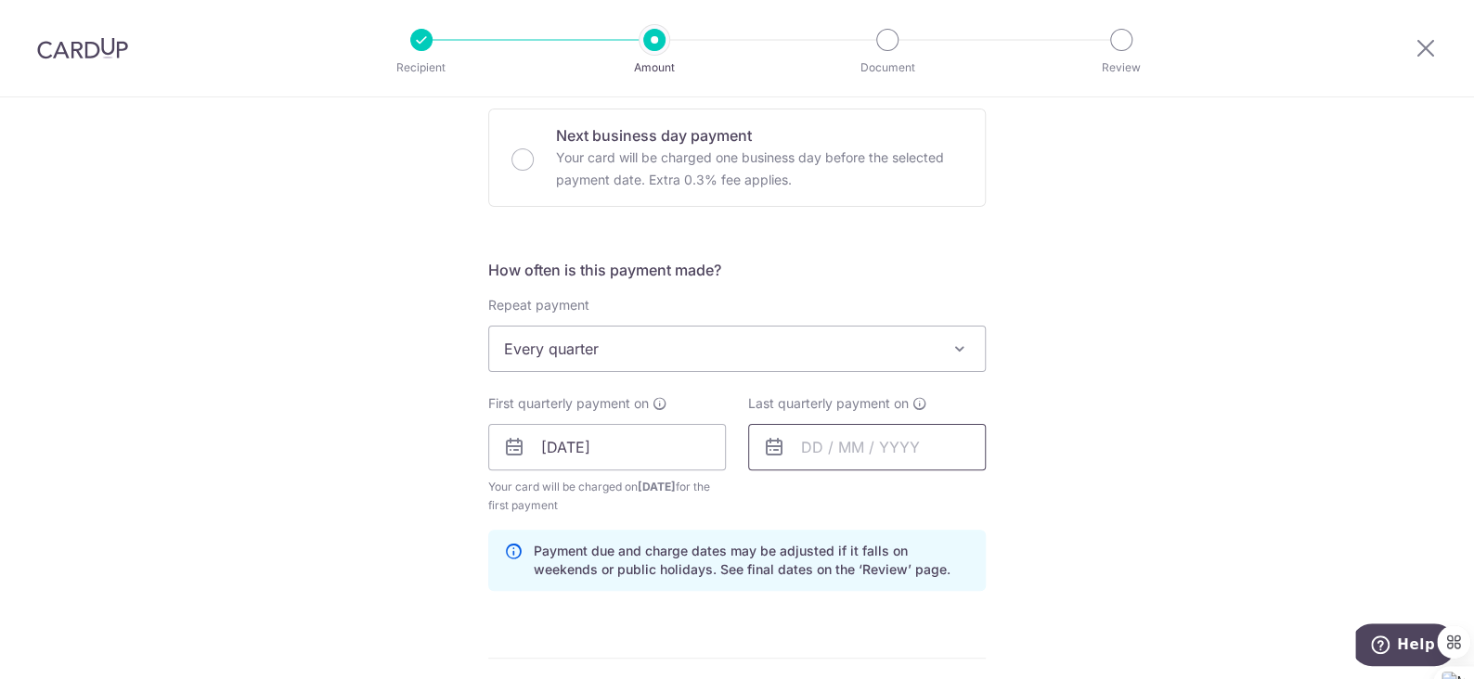
click at [808, 444] on input "text" at bounding box center [867, 447] width 238 height 46
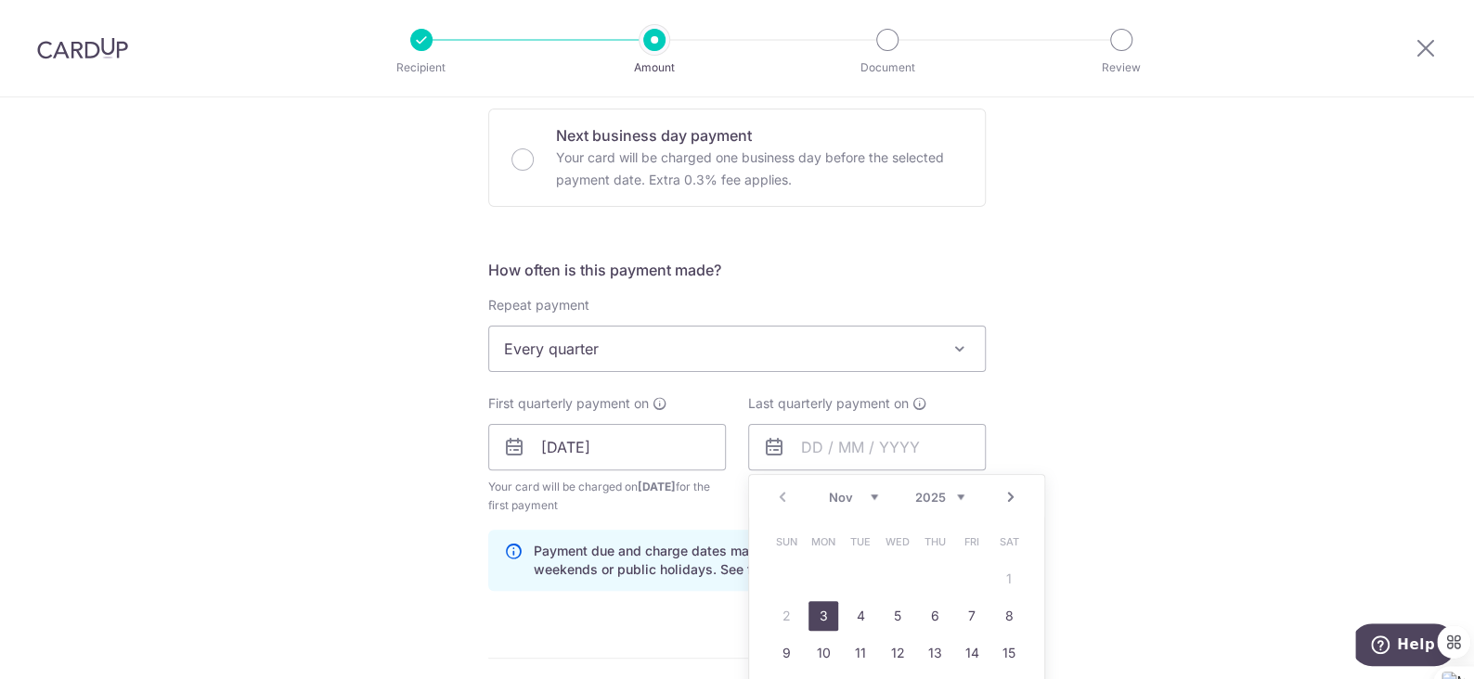
click at [1142, 379] on div "Tell us more about your payment Enter payment amount SGD 1,814.33 1814.33 Recip…" at bounding box center [737, 428] width 1474 height 1774
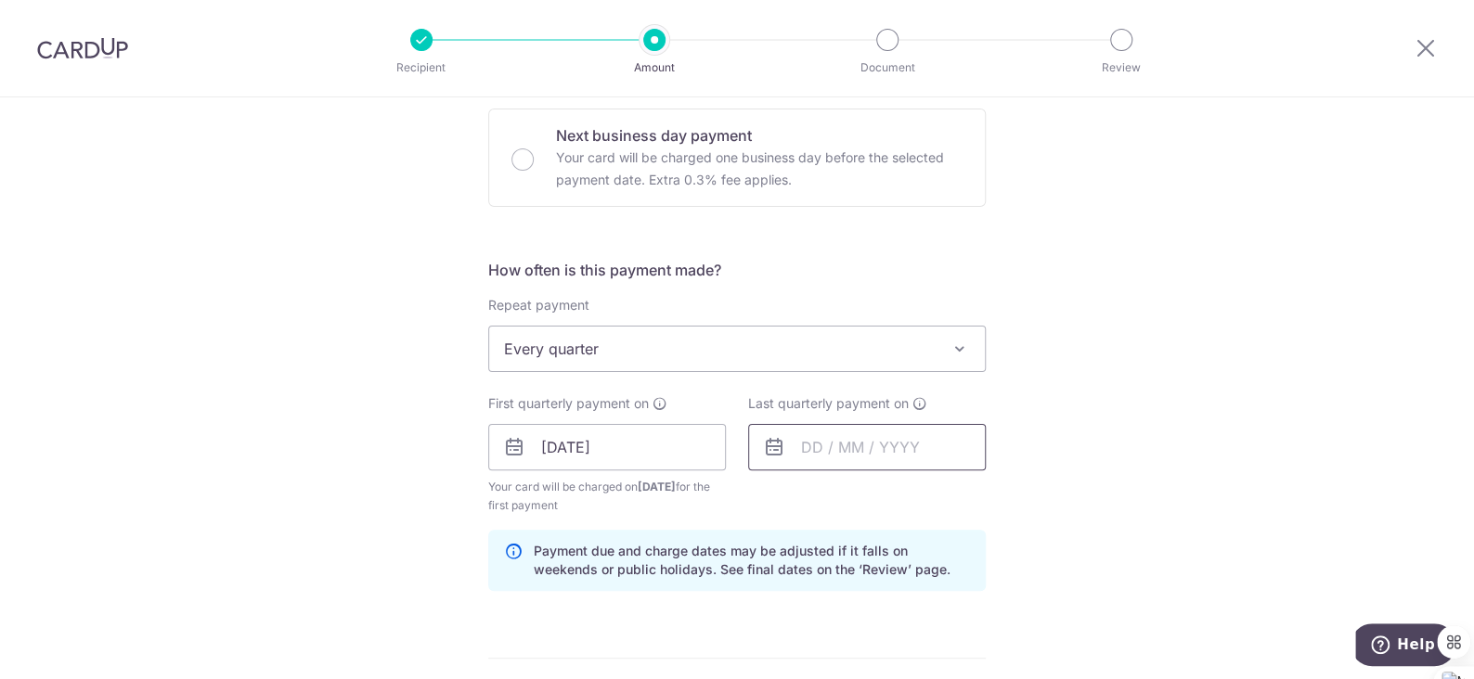
click at [807, 446] on input "text" at bounding box center [867, 447] width 238 height 46
click at [644, 444] on input "[DATE]" at bounding box center [607, 447] width 238 height 46
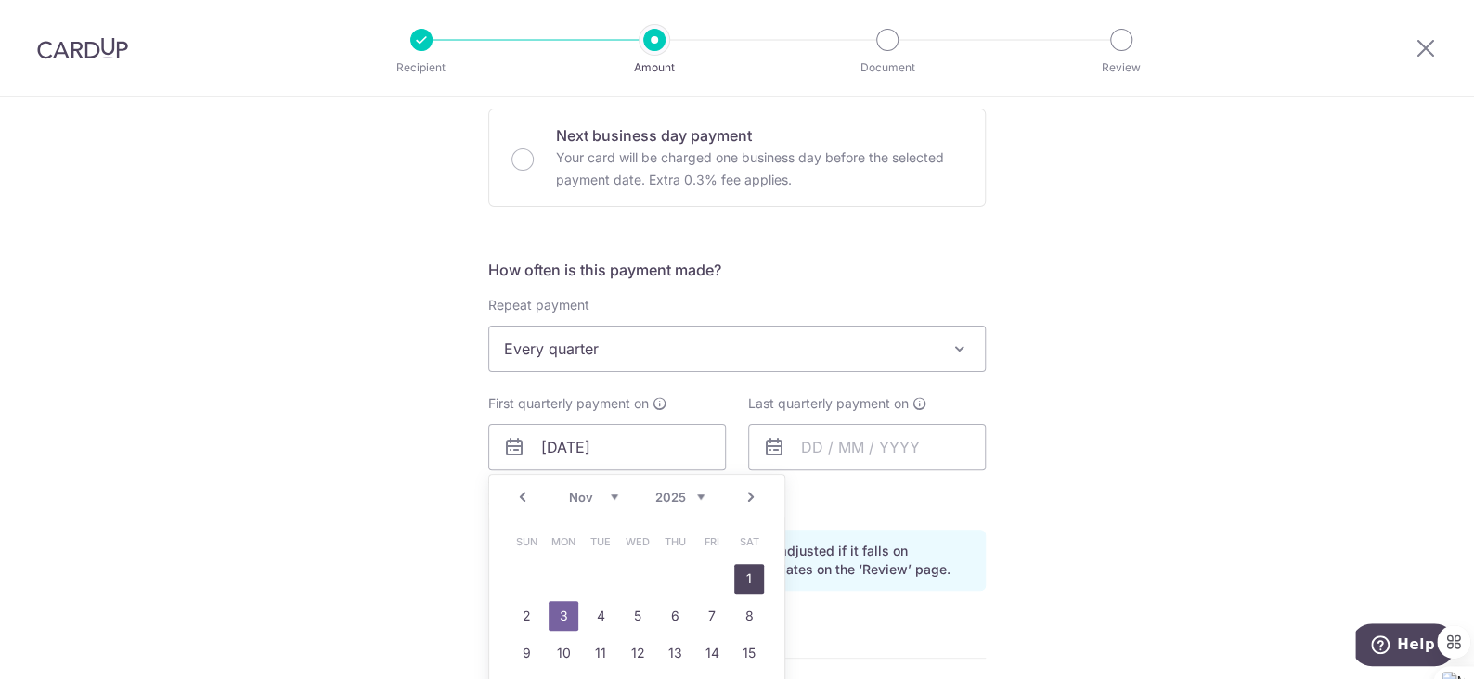
drag, startPoint x: 742, startPoint y: 574, endPoint x: 760, endPoint y: 471, distance: 104.7
click at [742, 574] on link "1" at bounding box center [749, 579] width 30 height 30
type input "[DATE]"
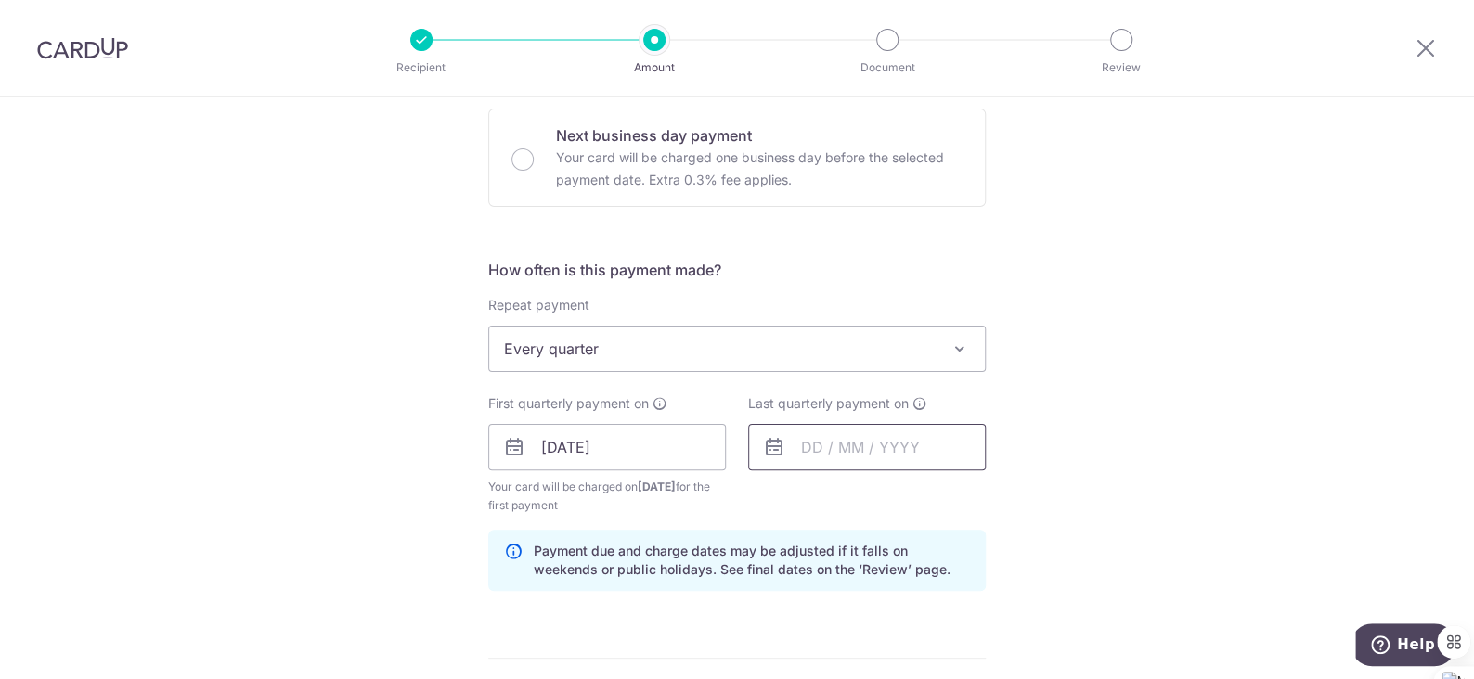
click at [871, 445] on input "text" at bounding box center [867, 447] width 238 height 46
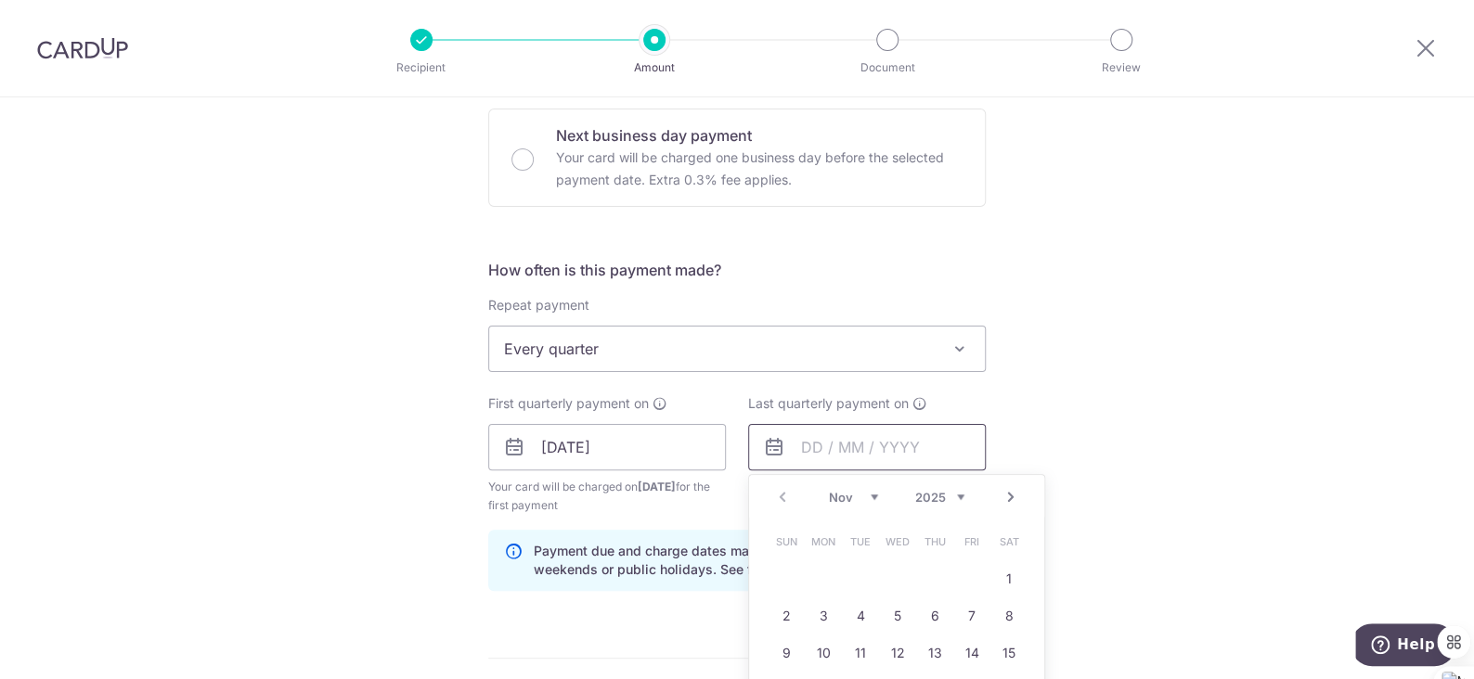
scroll to position [650, 0]
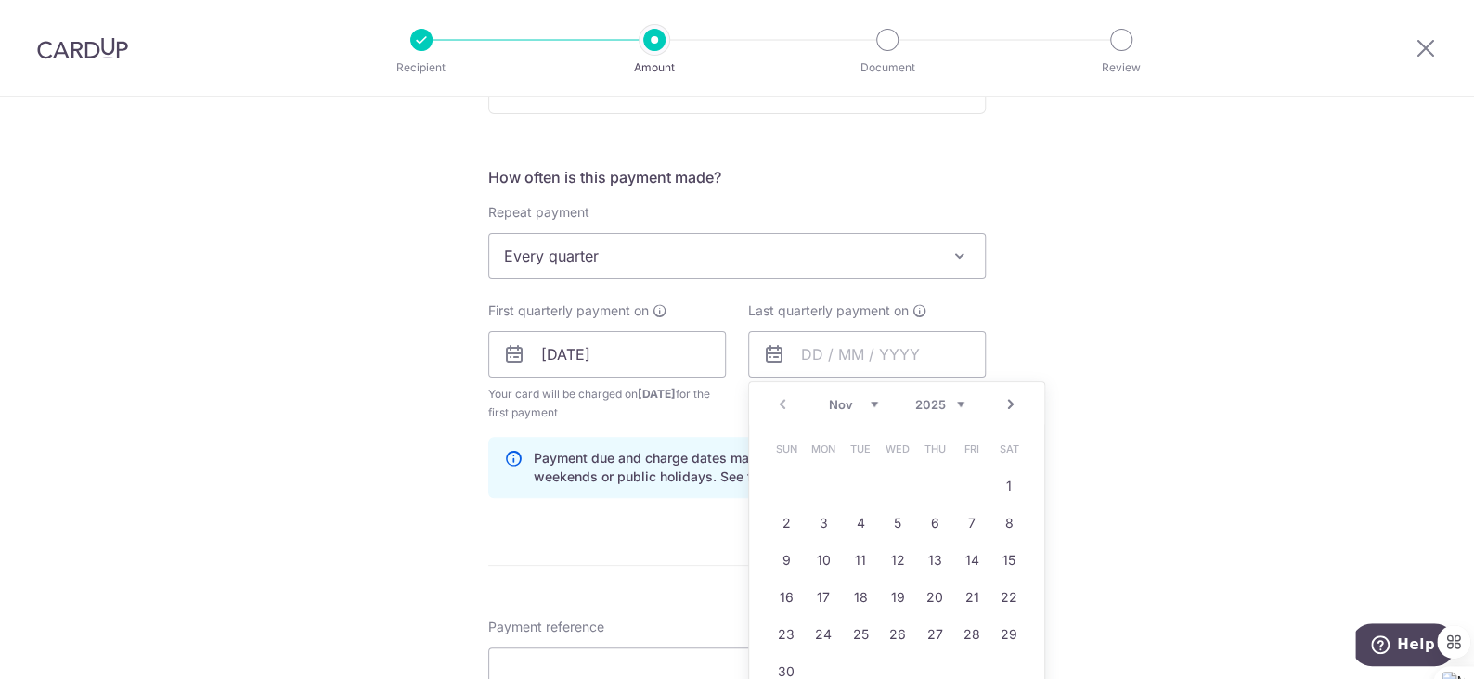
click at [778, 408] on div "Prev Next Nov [DATE] 2026 2027 2028 2029 2030 2031 2032 2033 2034 2035" at bounding box center [896, 404] width 295 height 45
click at [778, 405] on div "Prev Next Nov [DATE] 2026 2027 2028 2029 2030 2031 2032 2033 2034 2035" at bounding box center [896, 404] width 295 height 45
click at [937, 401] on select "2025 2026 2027 2028 2029 2030 2031 2032 2033 2034 2035" at bounding box center [939, 404] width 49 height 15
click at [777, 403] on link "Prev" at bounding box center [782, 405] width 22 height 22
click at [776, 405] on link "Prev" at bounding box center [782, 405] width 22 height 22
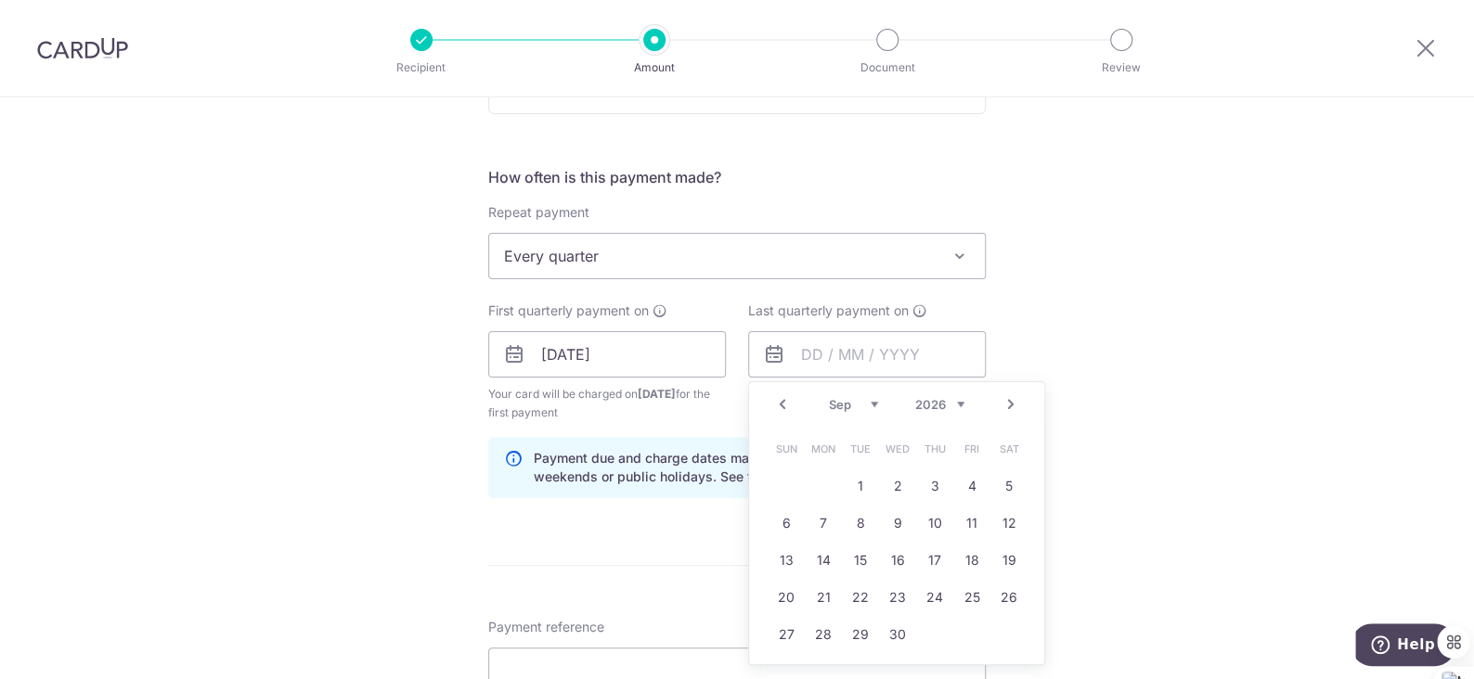
click at [771, 399] on link "Prev" at bounding box center [782, 405] width 22 height 22
click at [1002, 485] on link "1" at bounding box center [1009, 486] width 30 height 30
type input "[DATE]"
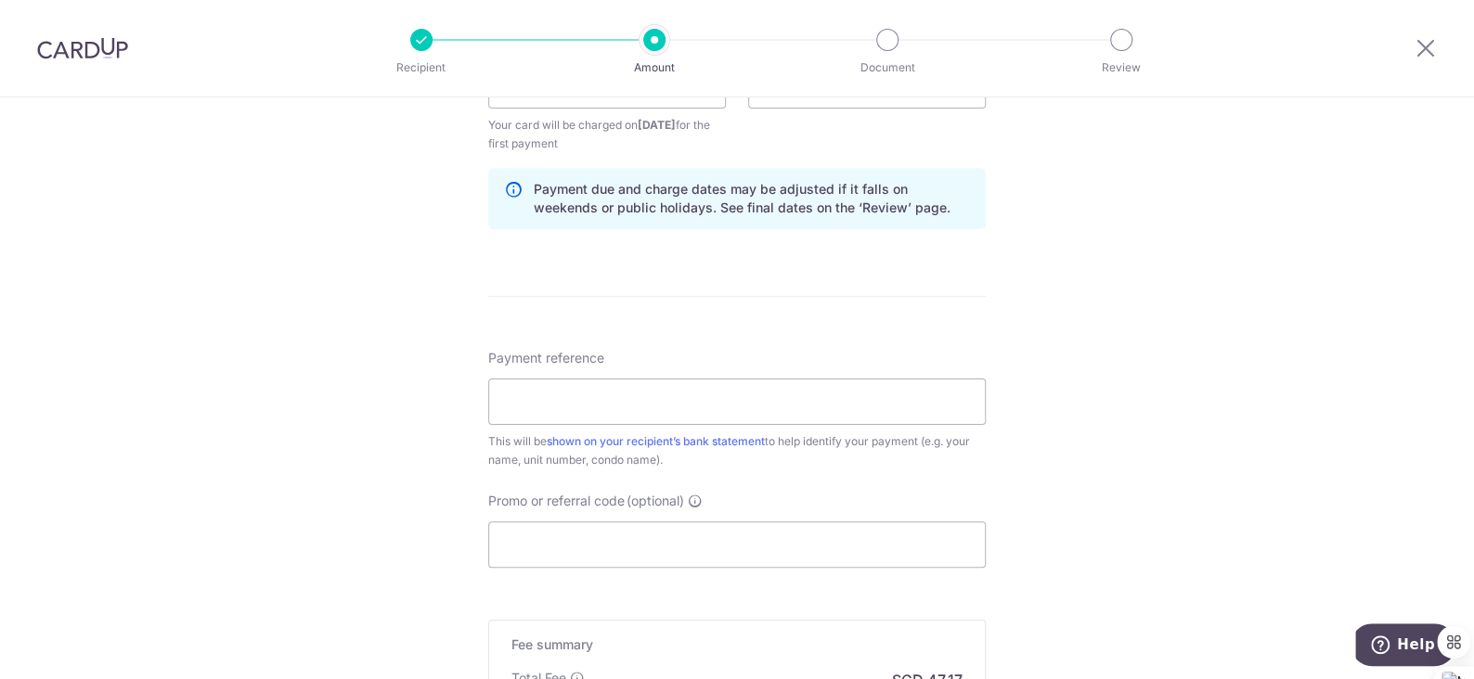
scroll to position [927, 0]
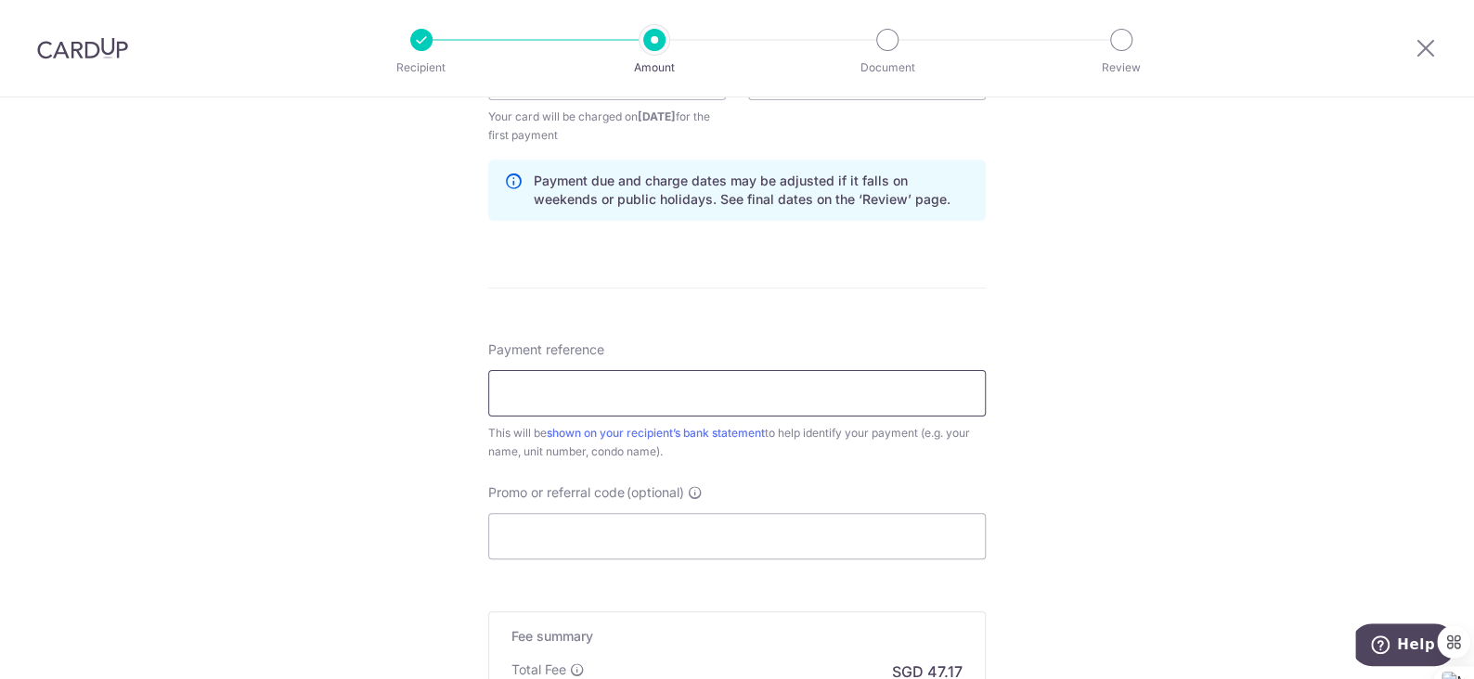
click at [795, 391] on input "Payment reference" at bounding box center [736, 393] width 497 height 46
type input "Serene Ng Blk 18 Unit 04-07"
click at [664, 519] on input "Promo or referral code (optional)" at bounding box center [736, 536] width 497 height 46
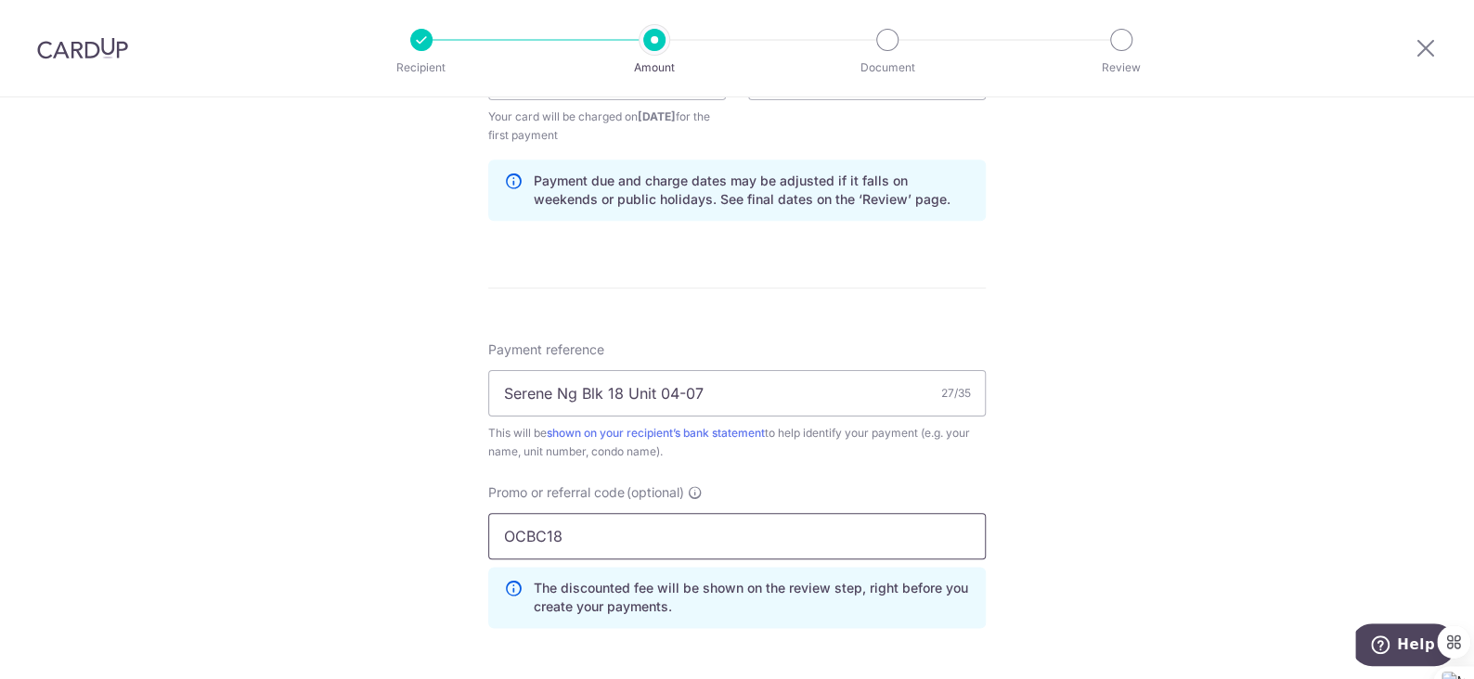
type input "OCBC18"
click at [1019, 458] on div "Tell us more about your payment Enter payment amount SGD 1,814.33 1814.33 Recip…" at bounding box center [737, 98] width 1474 height 1857
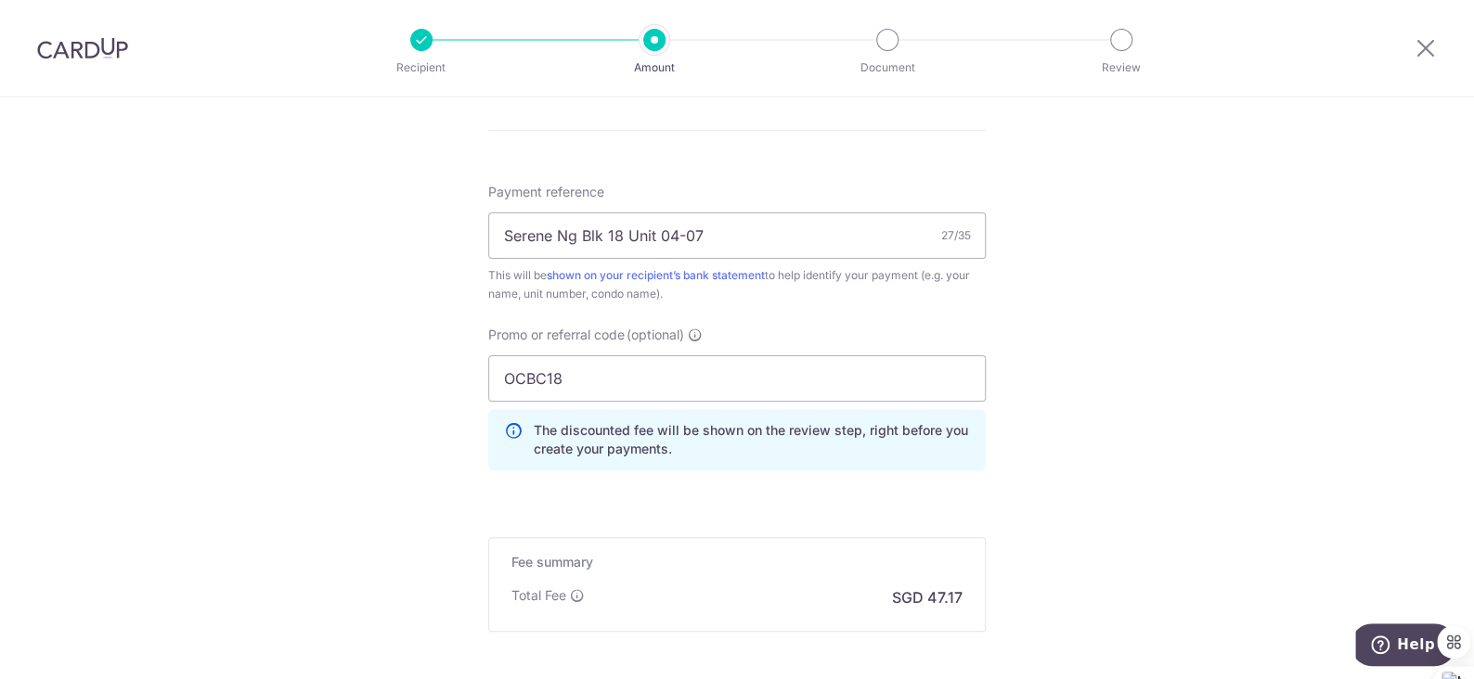
scroll to position [1207, 0]
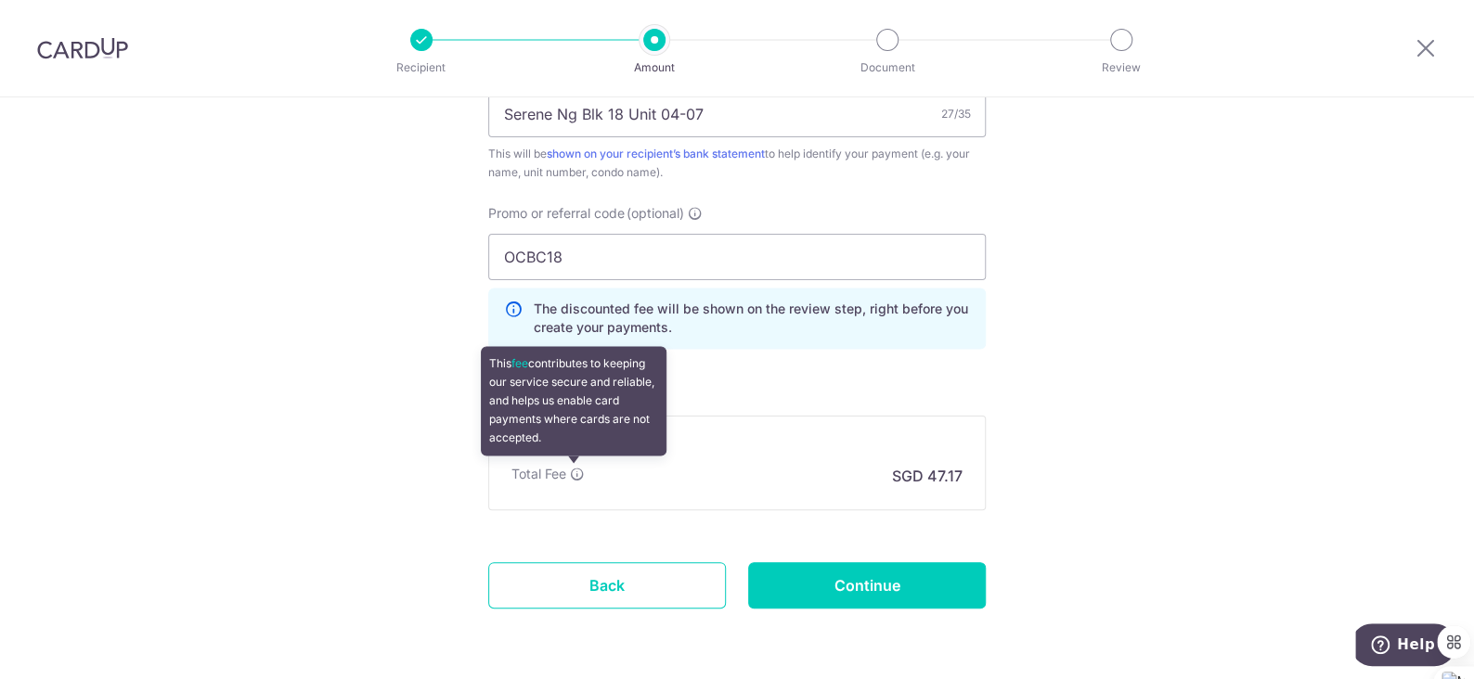
click at [573, 472] on icon at bounding box center [577, 474] width 15 height 15
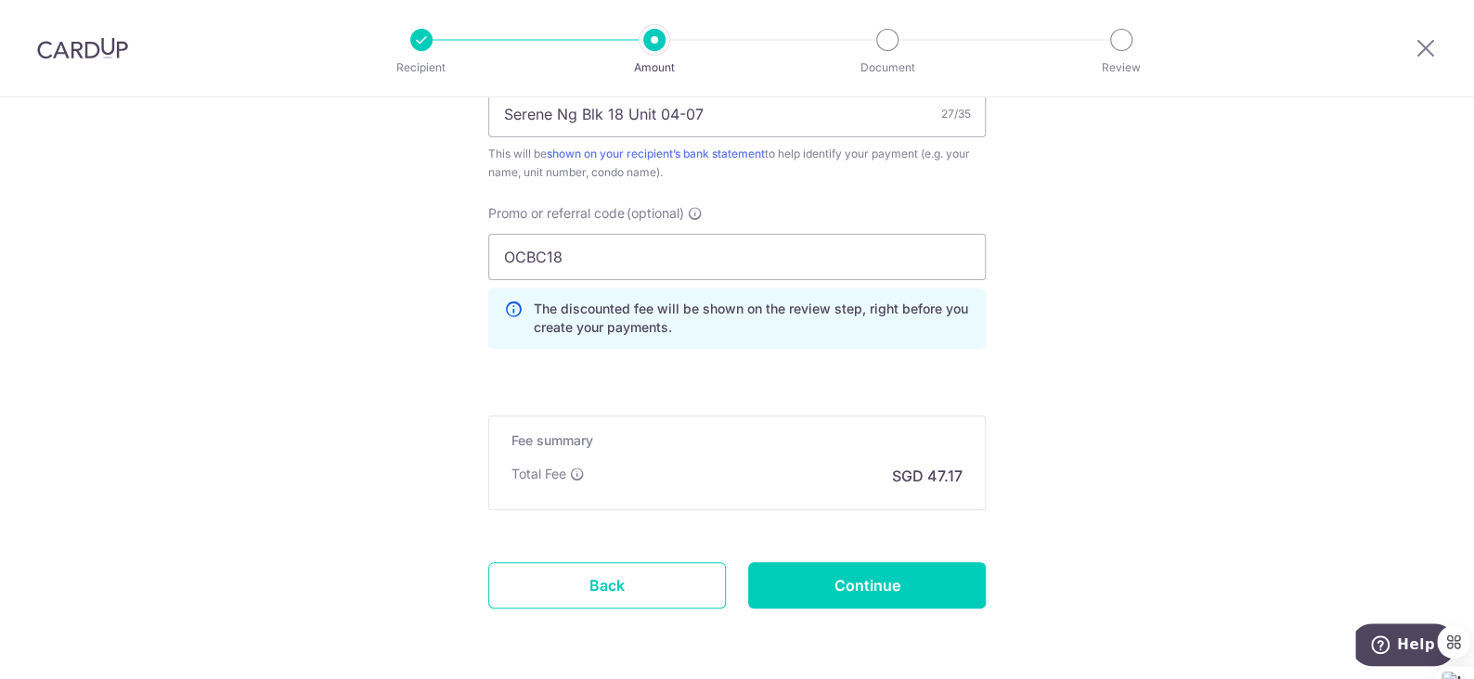
click at [874, 582] on input "Continue" at bounding box center [867, 585] width 238 height 46
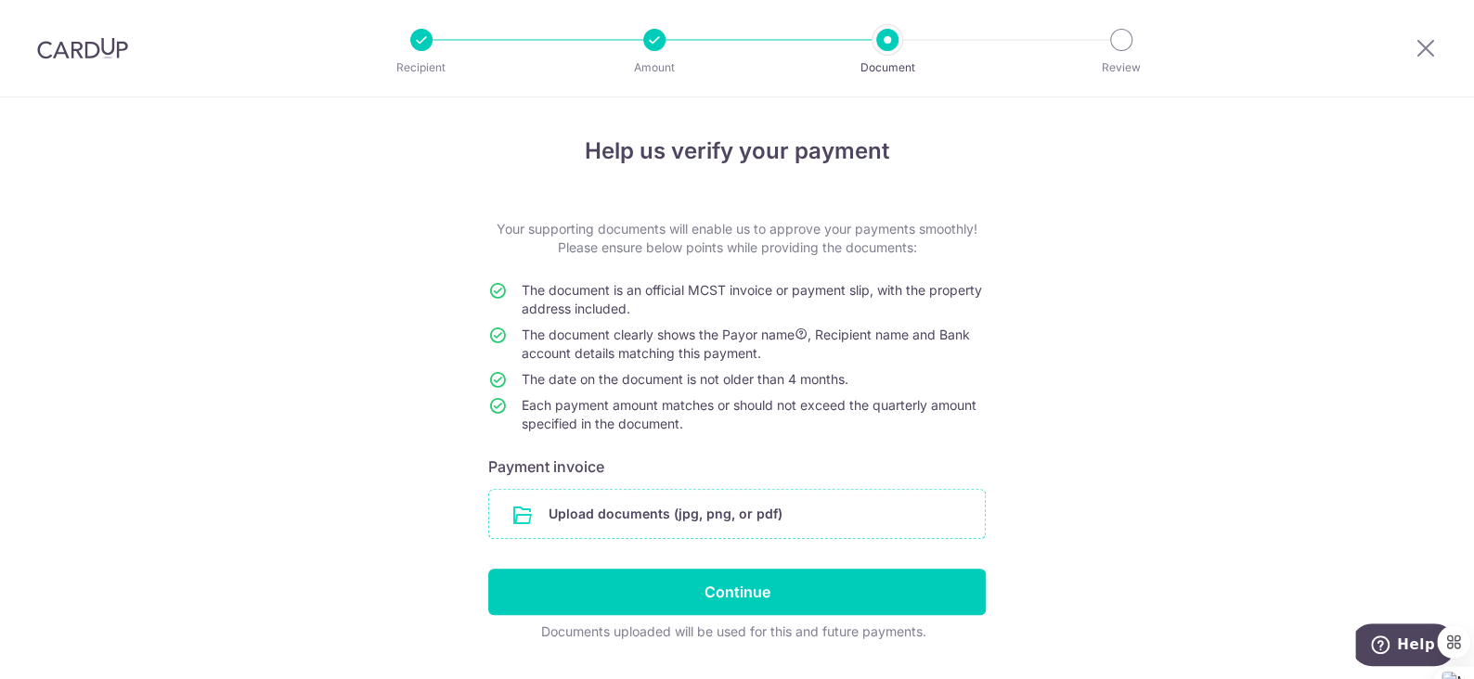
click at [669, 507] on input "file" at bounding box center [737, 514] width 496 height 48
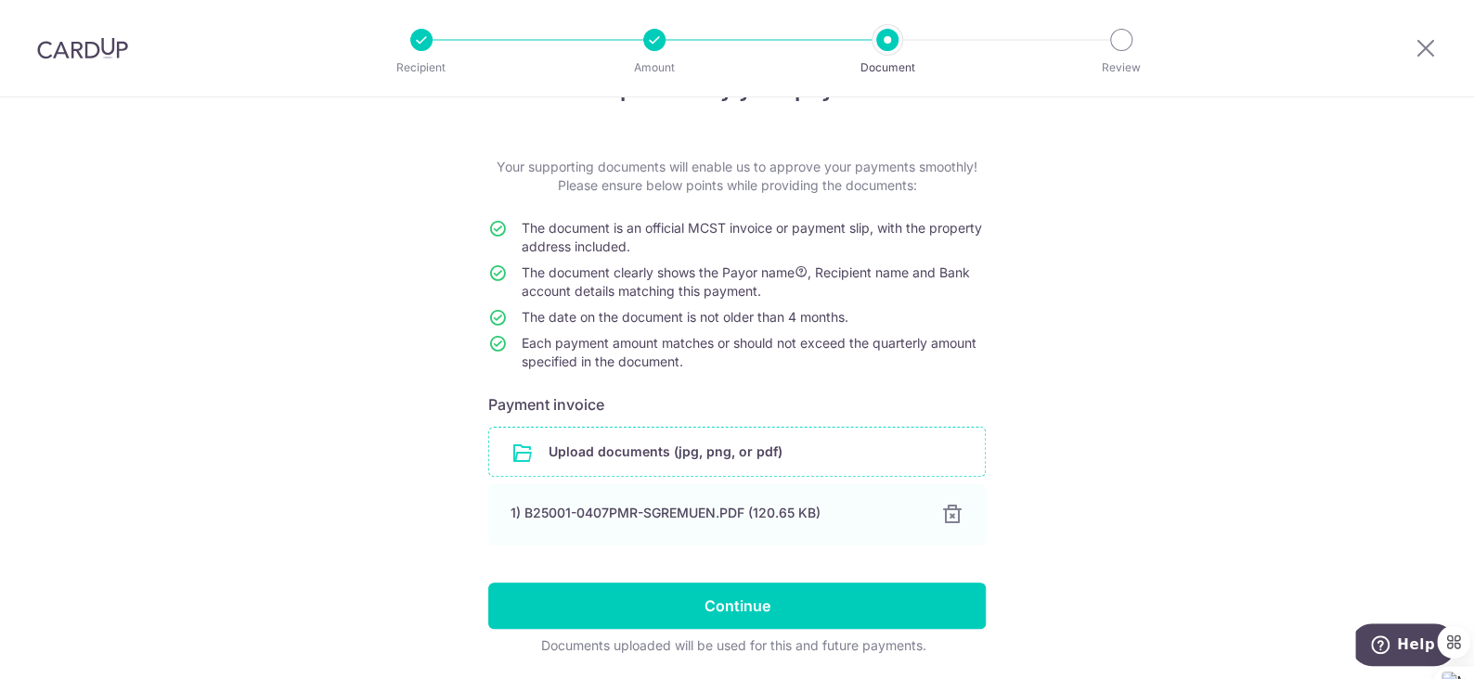
scroll to position [123, 0]
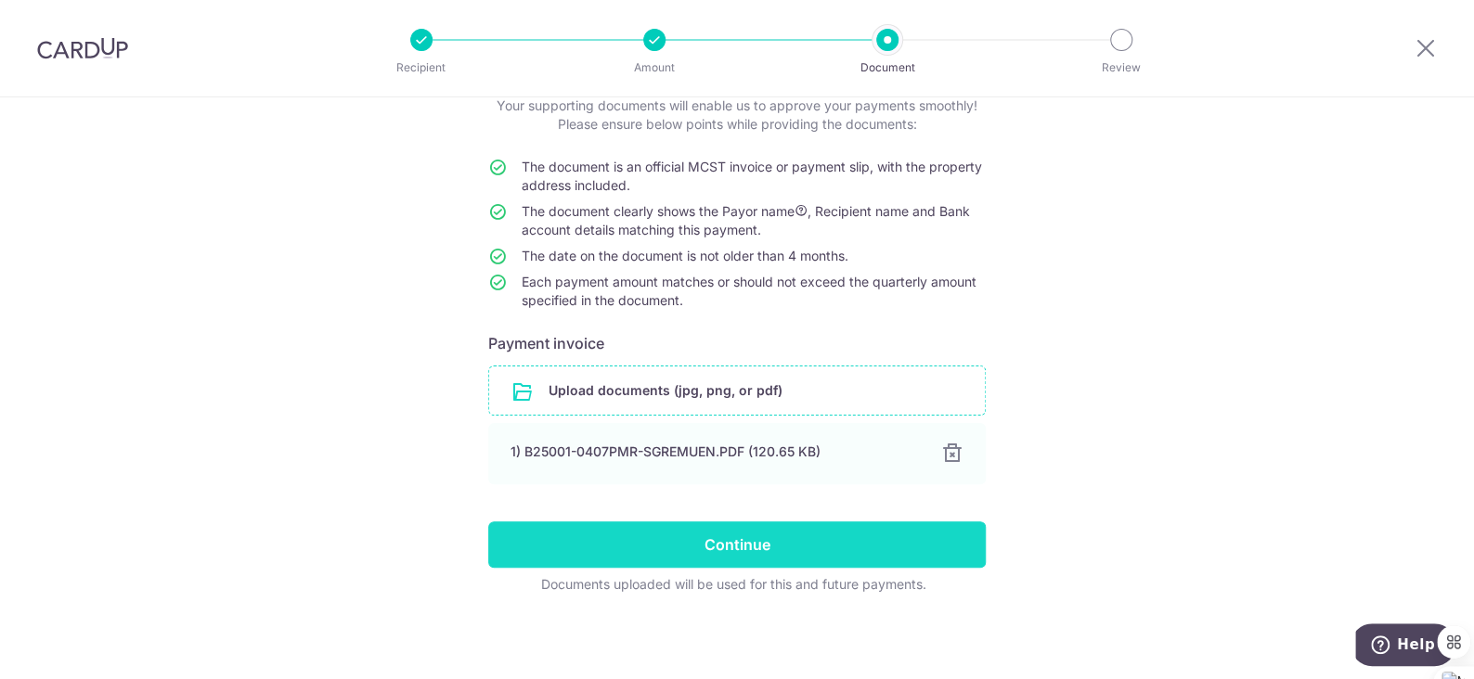
click at [742, 549] on input "Continue" at bounding box center [736, 545] width 497 height 46
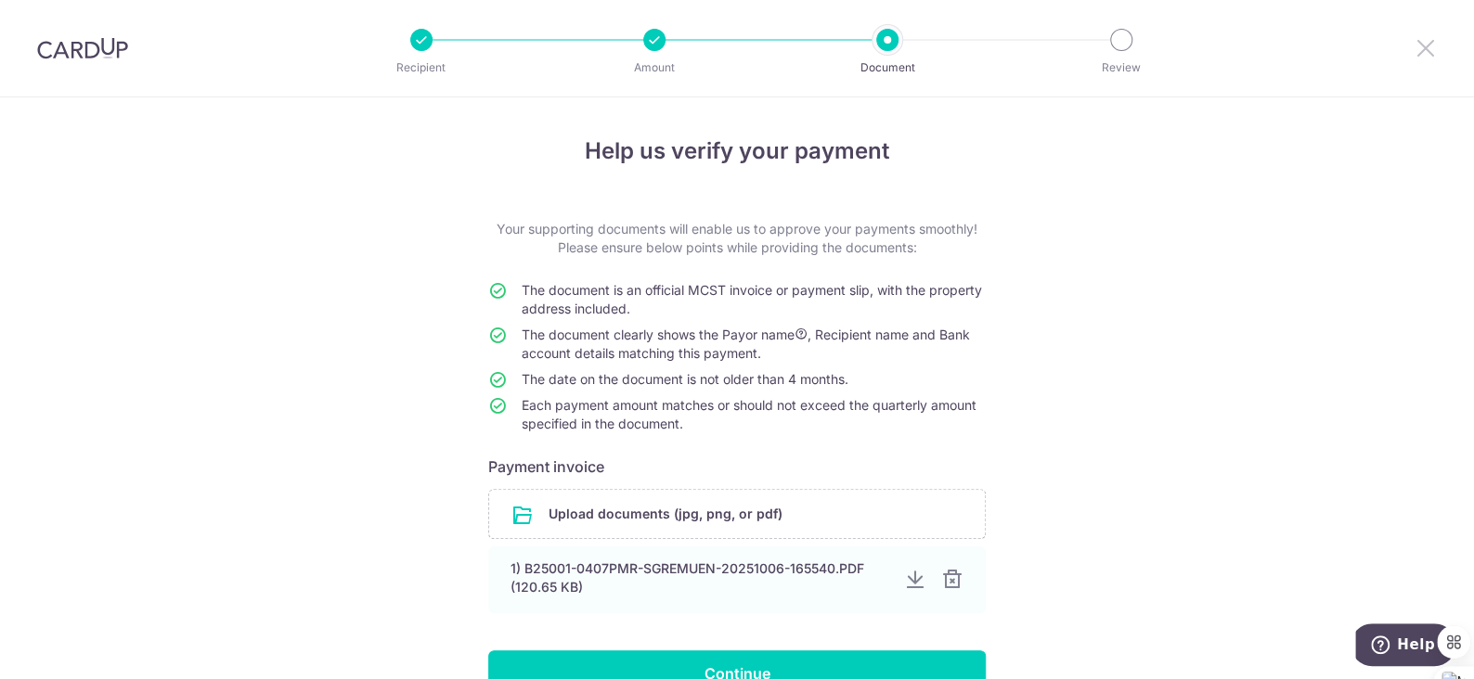
click at [1420, 43] on icon at bounding box center [1425, 47] width 22 height 23
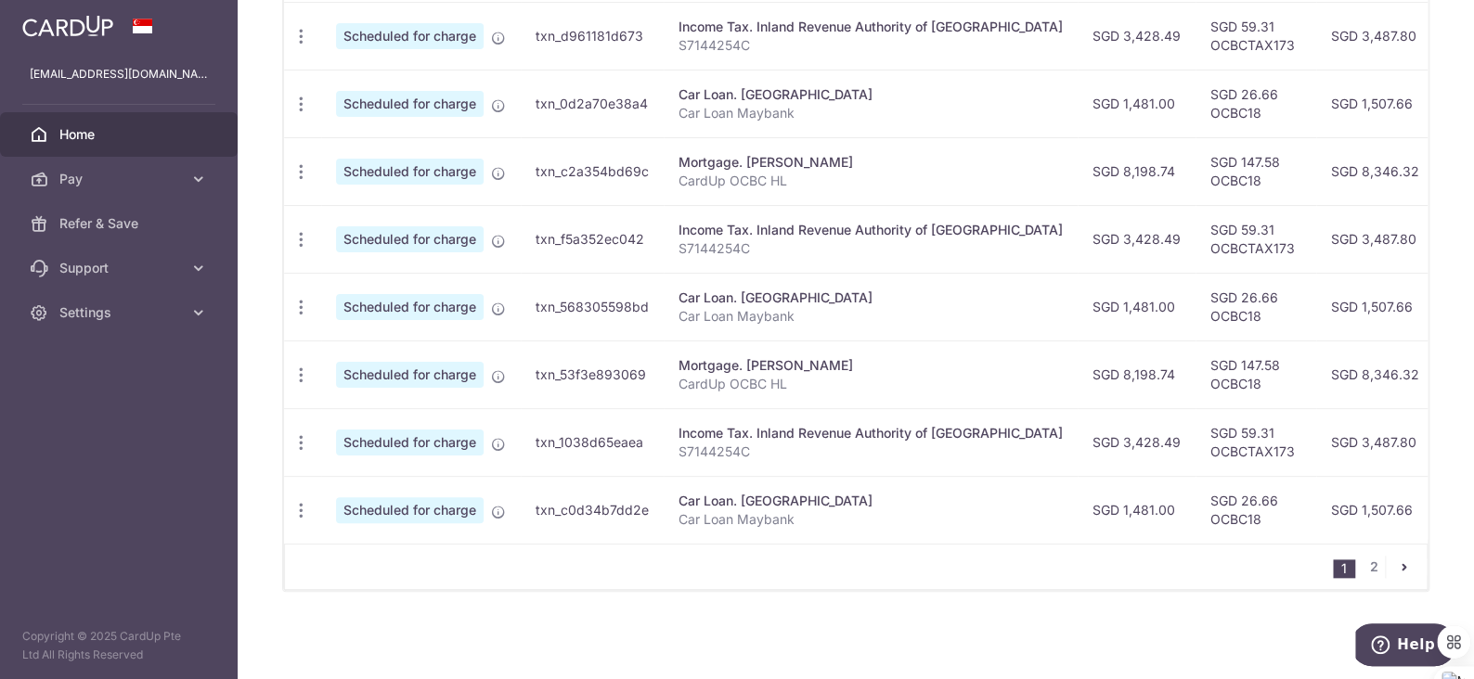
scroll to position [738, 0]
click at [1362, 570] on link "2" at bounding box center [1373, 567] width 22 height 22
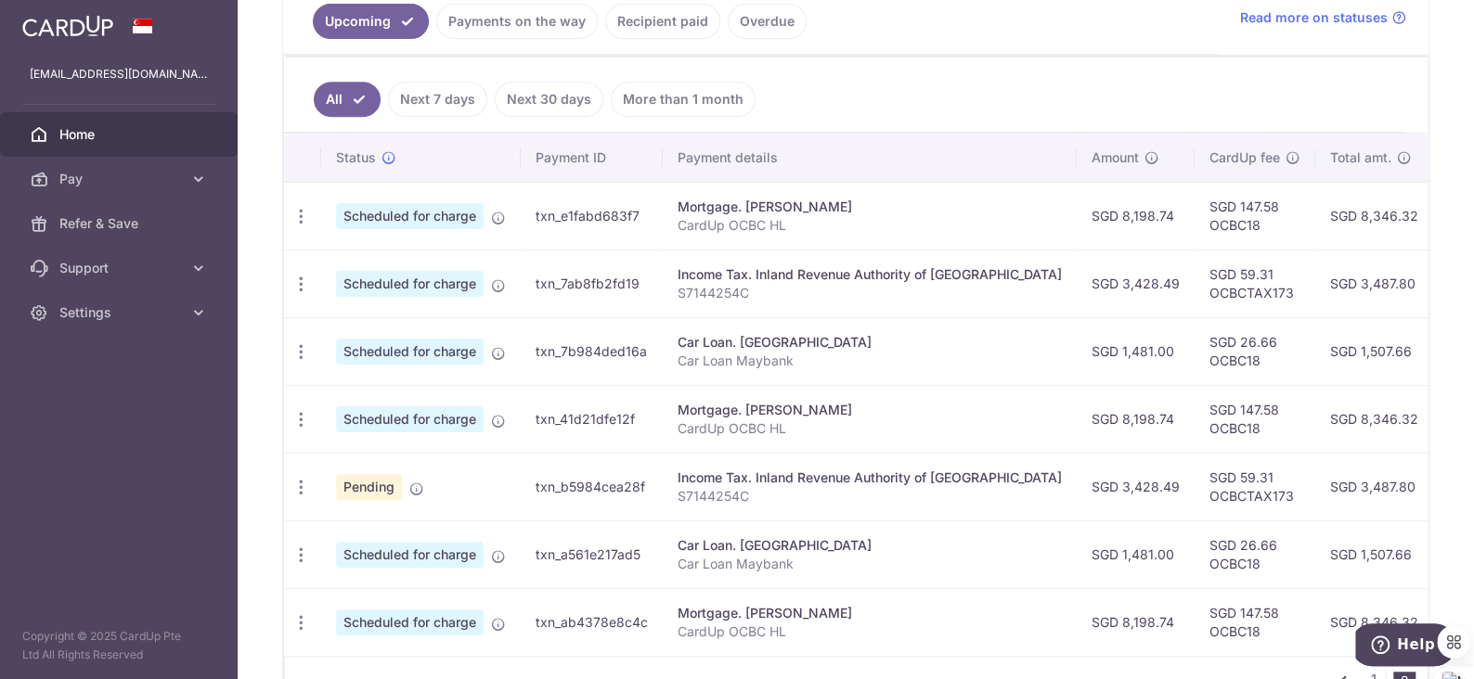
scroll to position [514, 0]
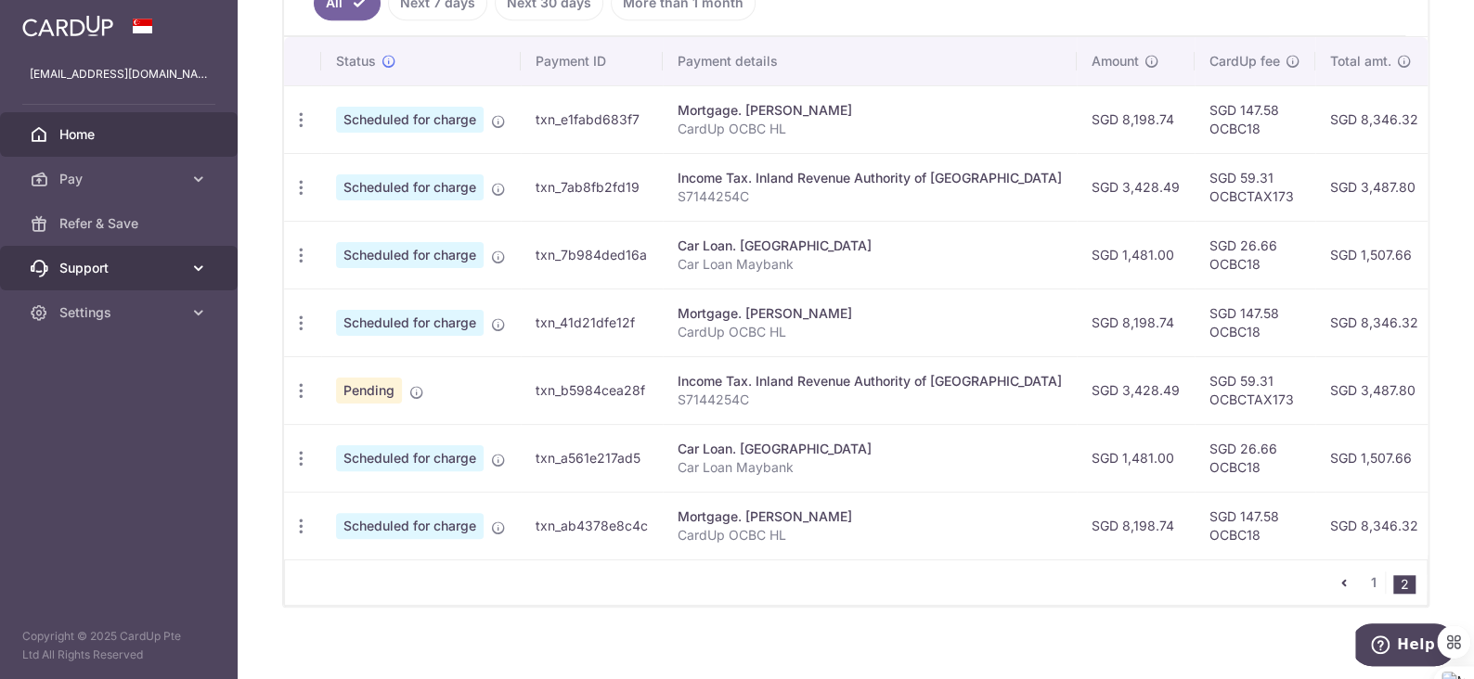
click at [106, 263] on span "Support" at bounding box center [120, 268] width 123 height 19
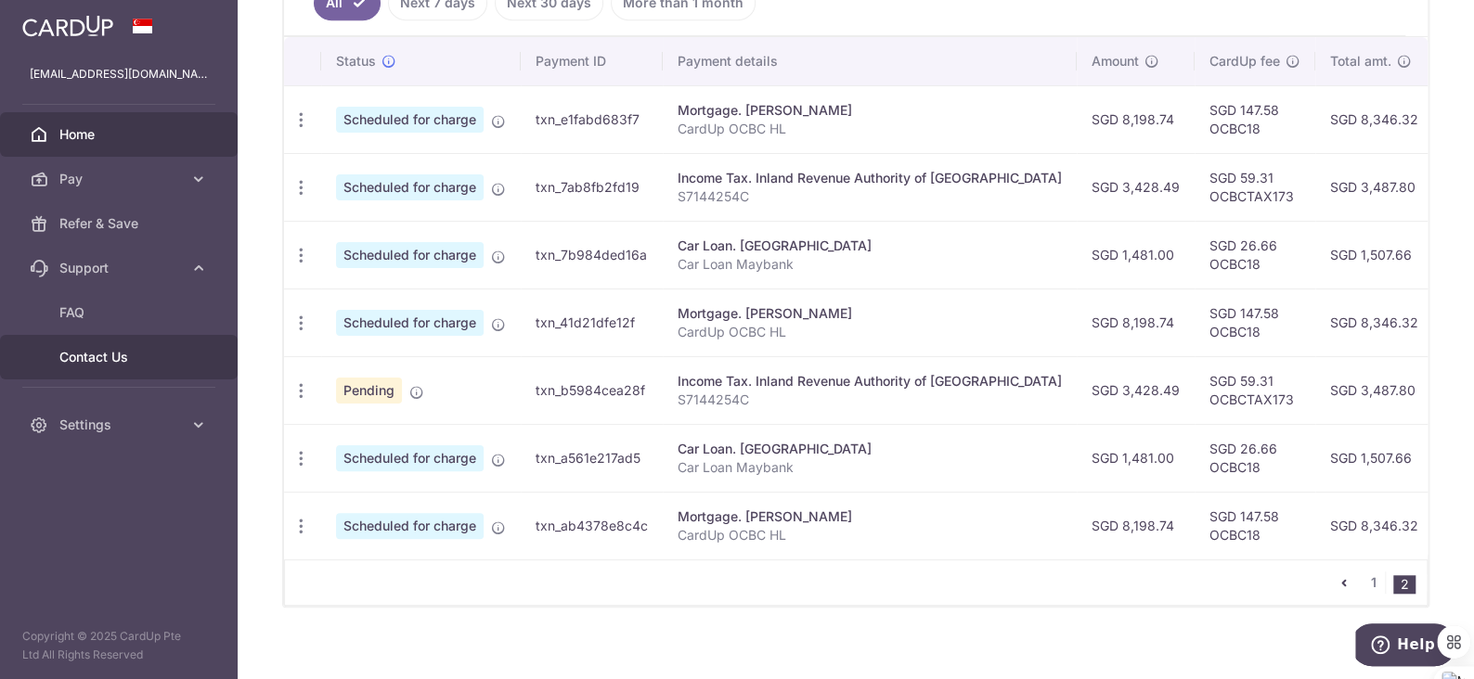
click at [123, 355] on span "Contact Us" at bounding box center [120, 357] width 123 height 19
